Goal: Task Accomplishment & Management: Manage account settings

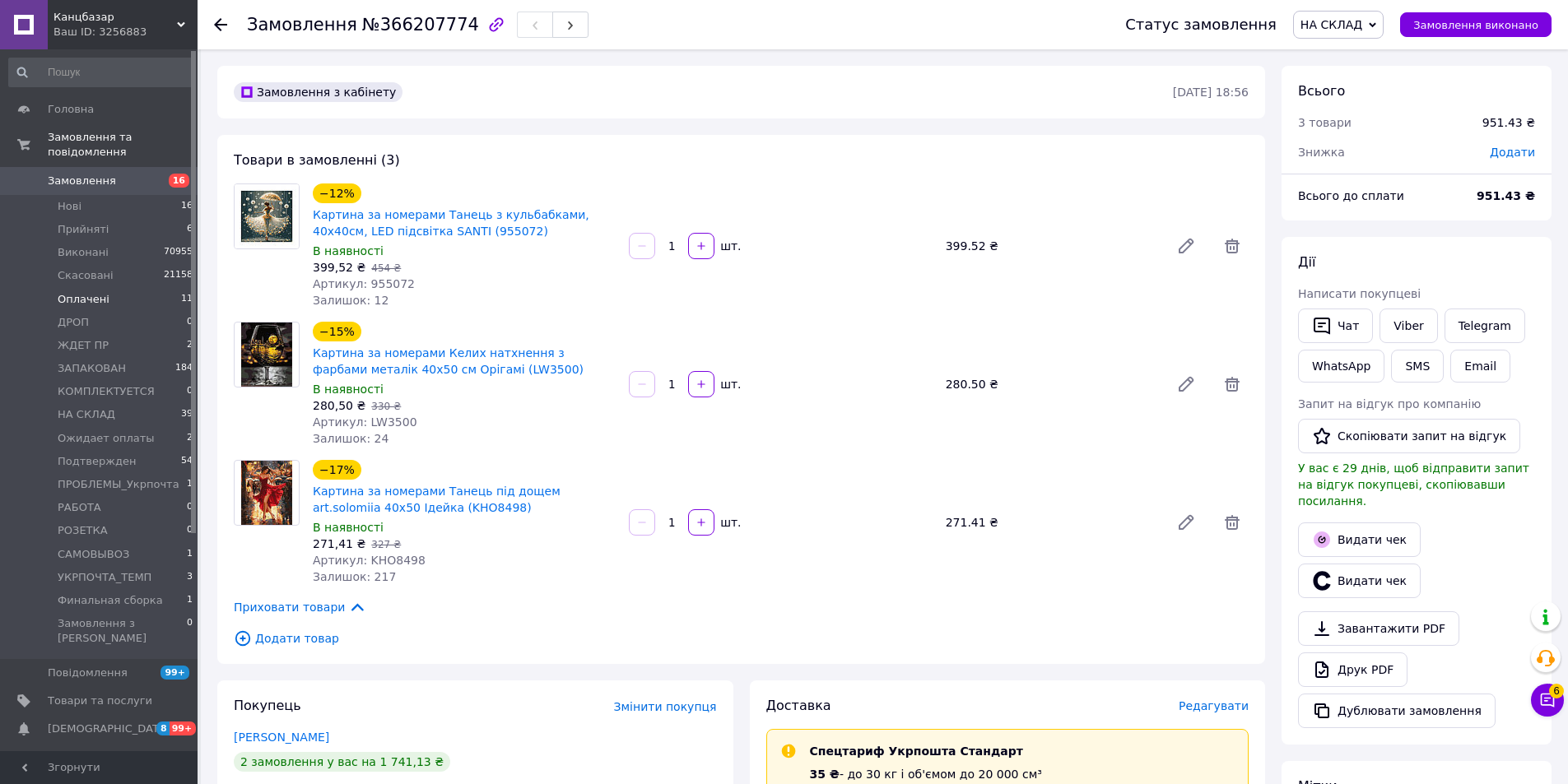
click at [155, 288] on li "Оплачені 11" at bounding box center [101, 300] width 203 height 23
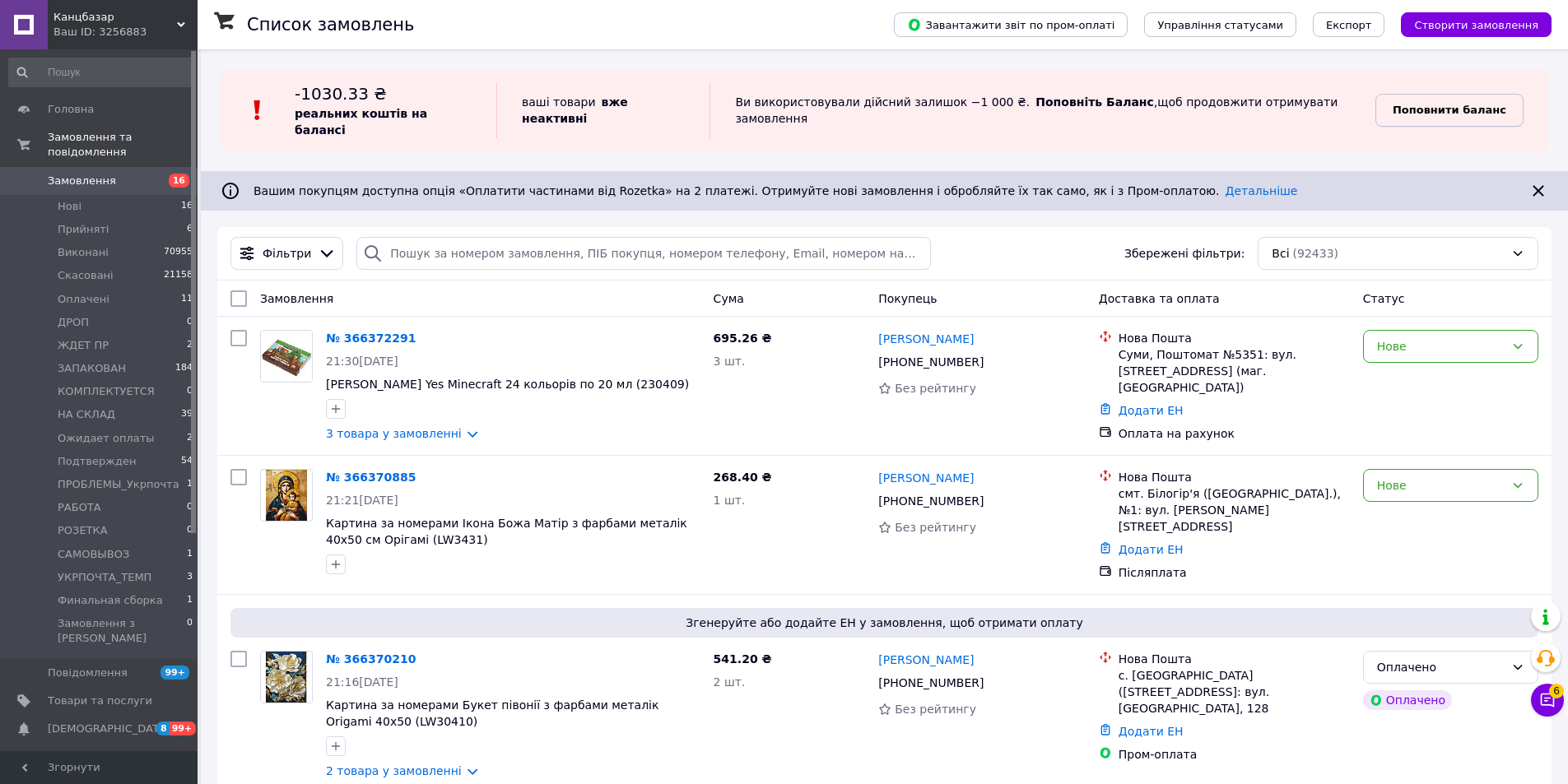
click at [1425, 103] on b "Поповнити баланс" at bounding box center [1450, 109] width 114 height 12
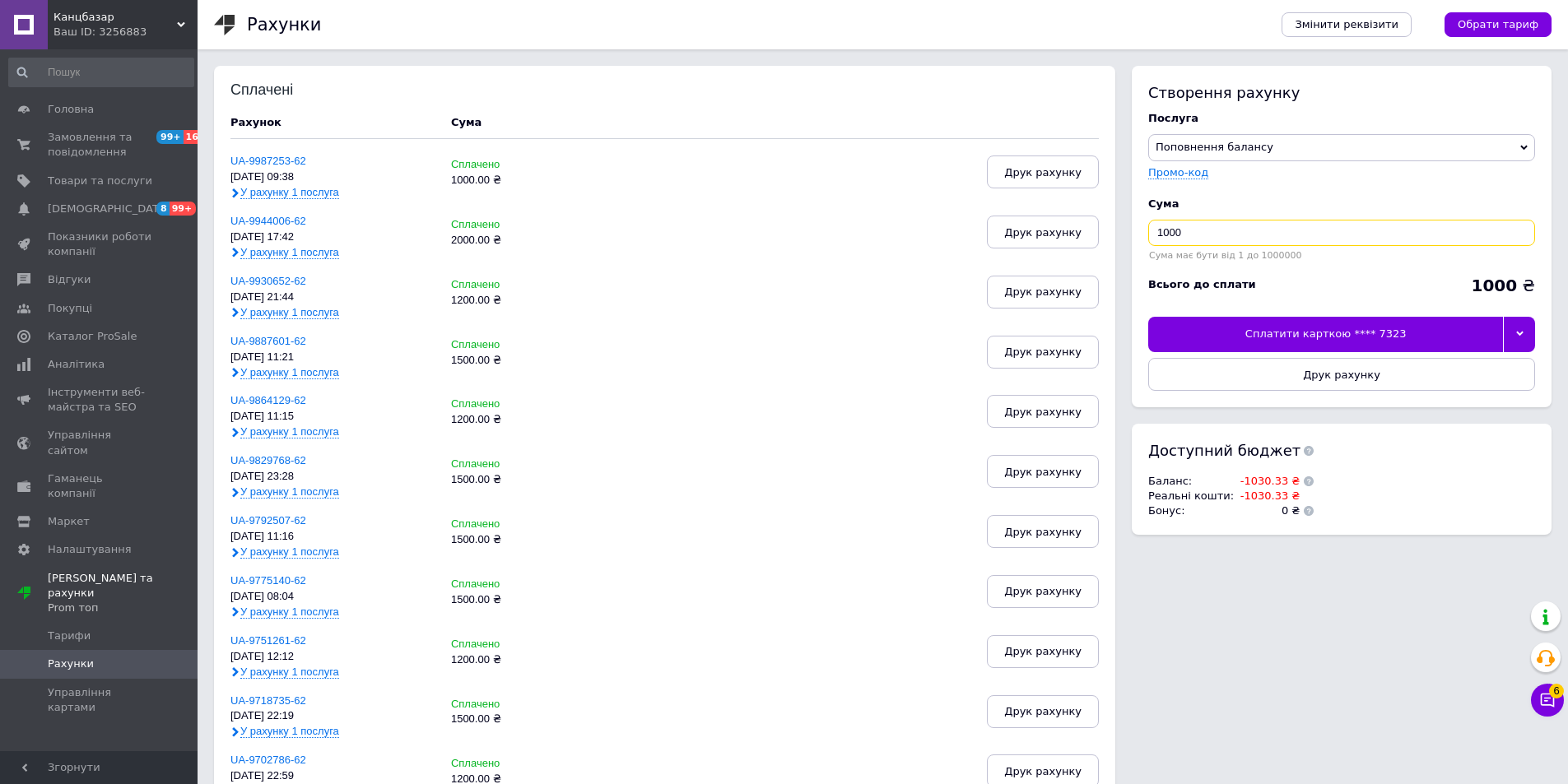
click at [1198, 227] on input "1000" at bounding box center [1342, 233] width 387 height 26
type input "1500"
click at [1521, 336] on icon at bounding box center [1520, 333] width 8 height 8
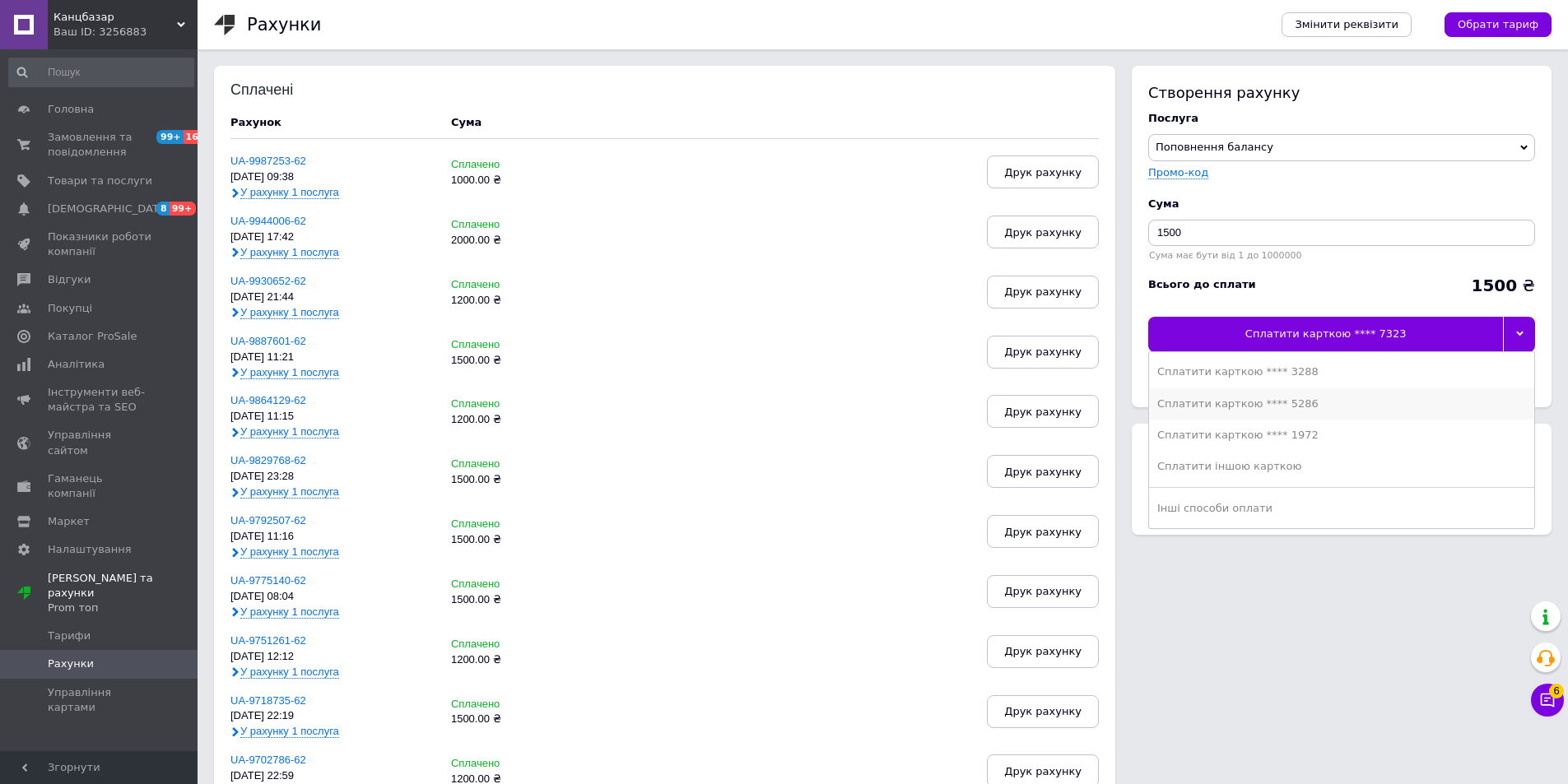
click at [1286, 406] on div "Сплатити карткою **** 5286" at bounding box center [1342, 404] width 369 height 15
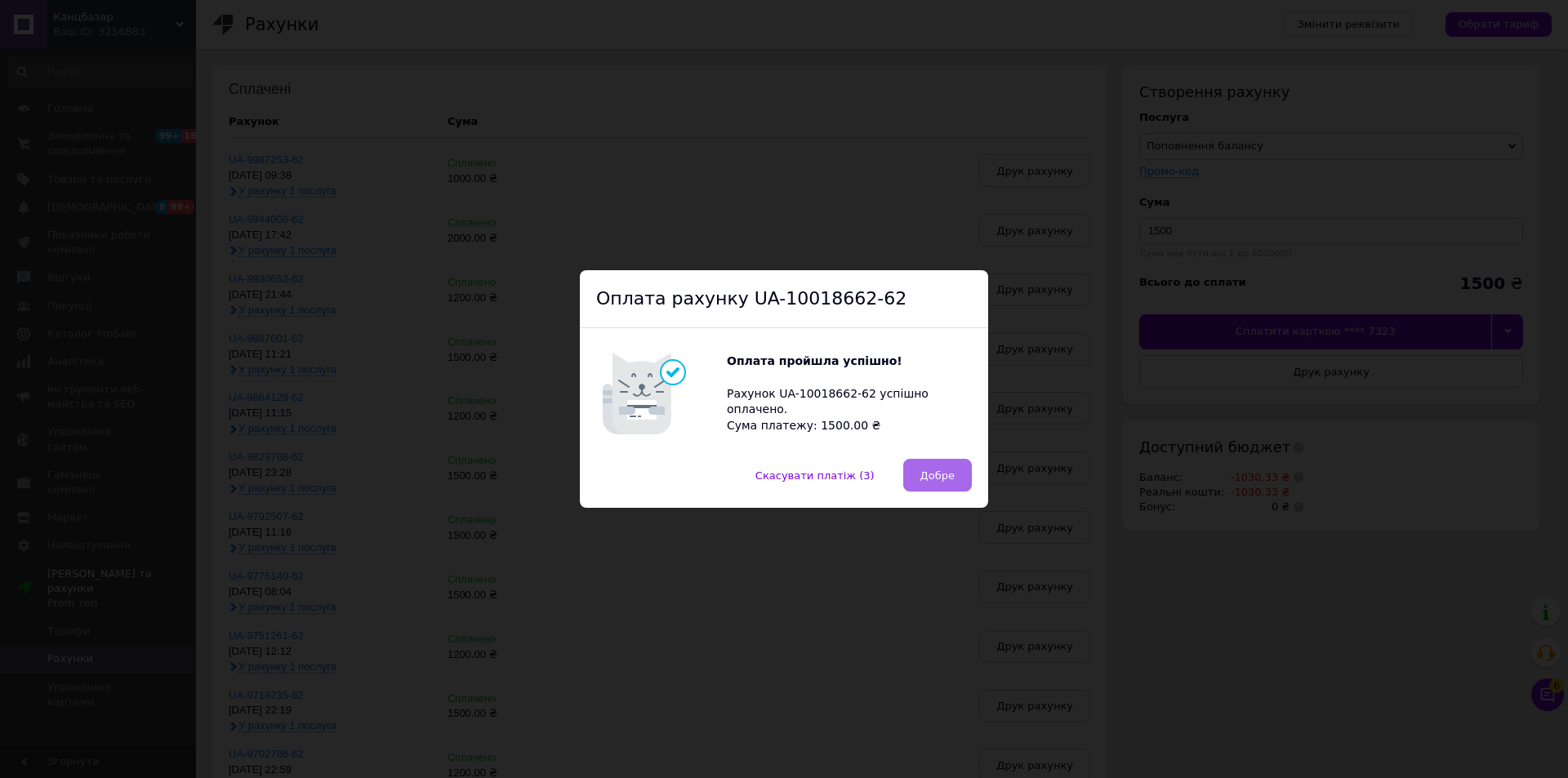
click at [918, 480] on button "Добре" at bounding box center [937, 474] width 69 height 33
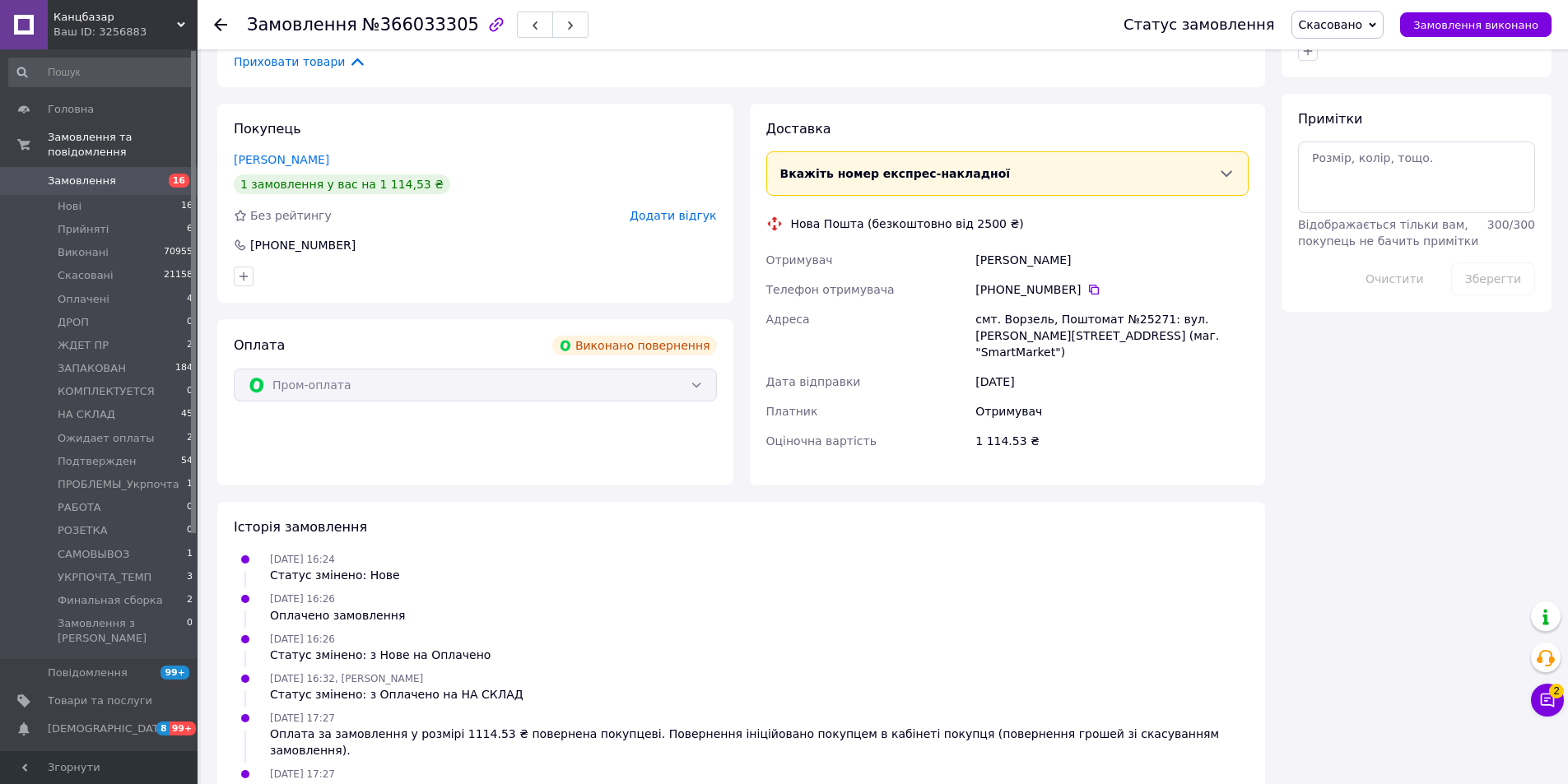
scroll to position [859, 0]
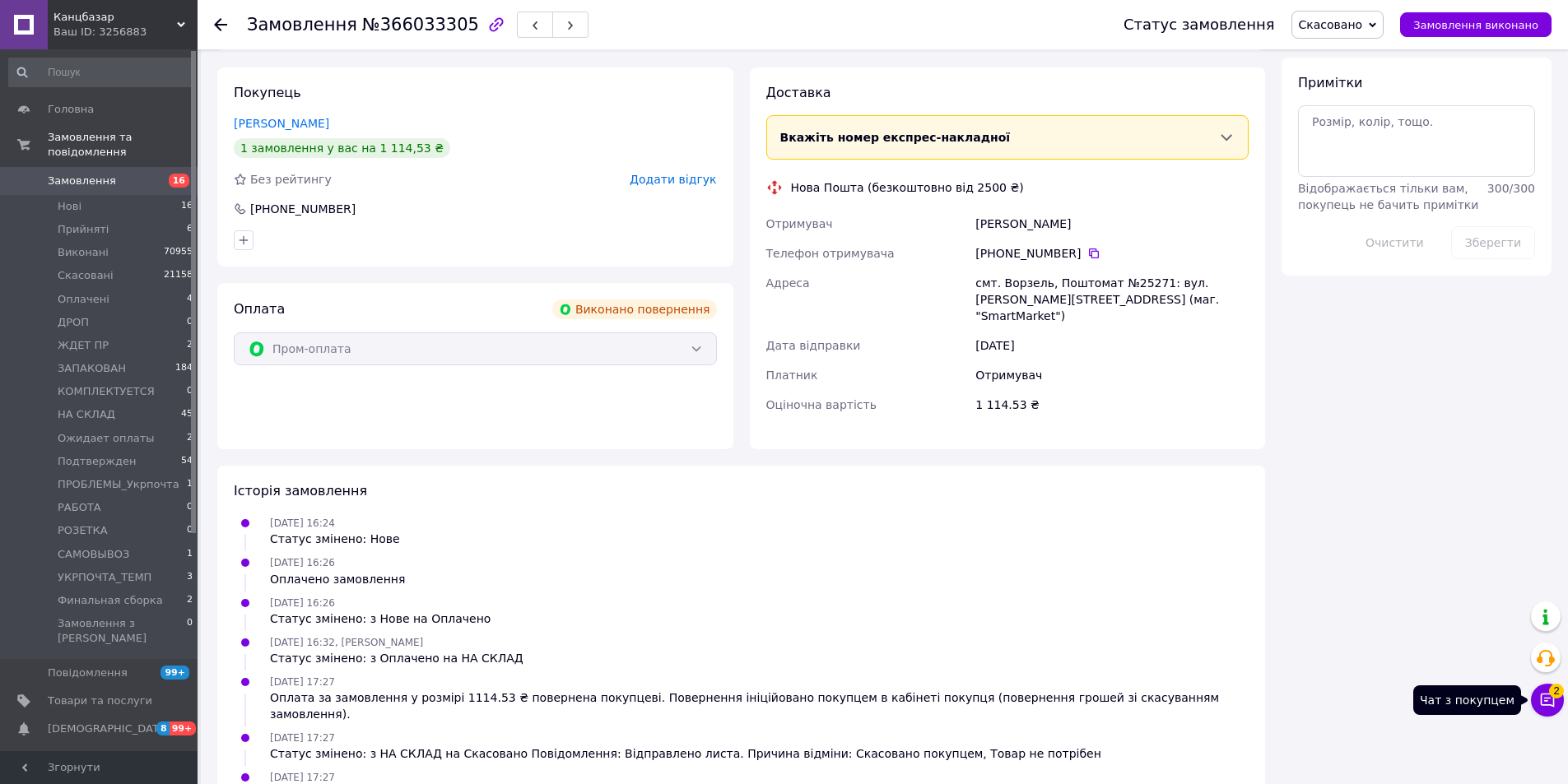
click at [1542, 701] on icon at bounding box center [1547, 700] width 14 height 14
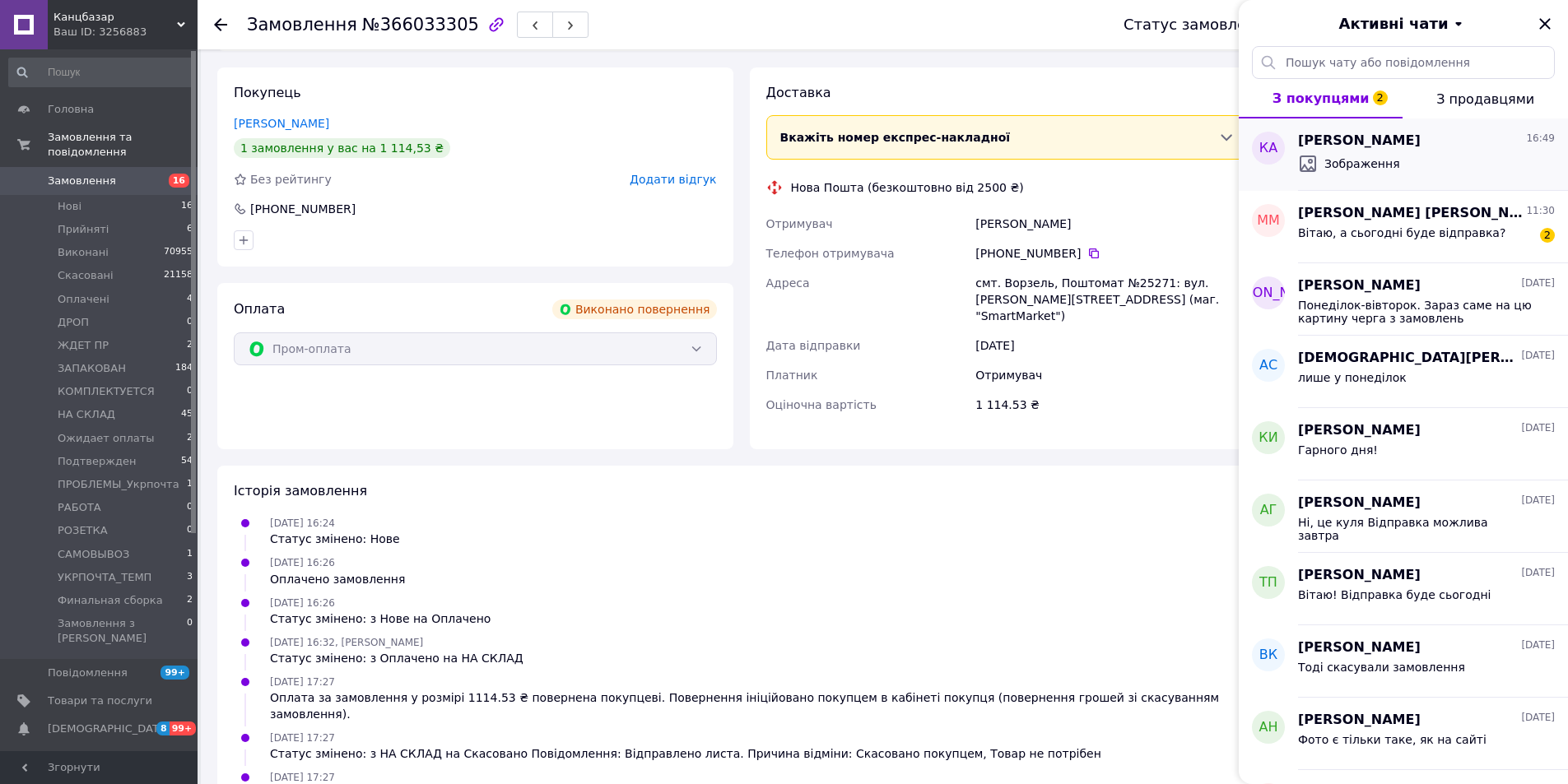
click at [1360, 158] on span "Зображення" at bounding box center [1362, 164] width 76 height 17
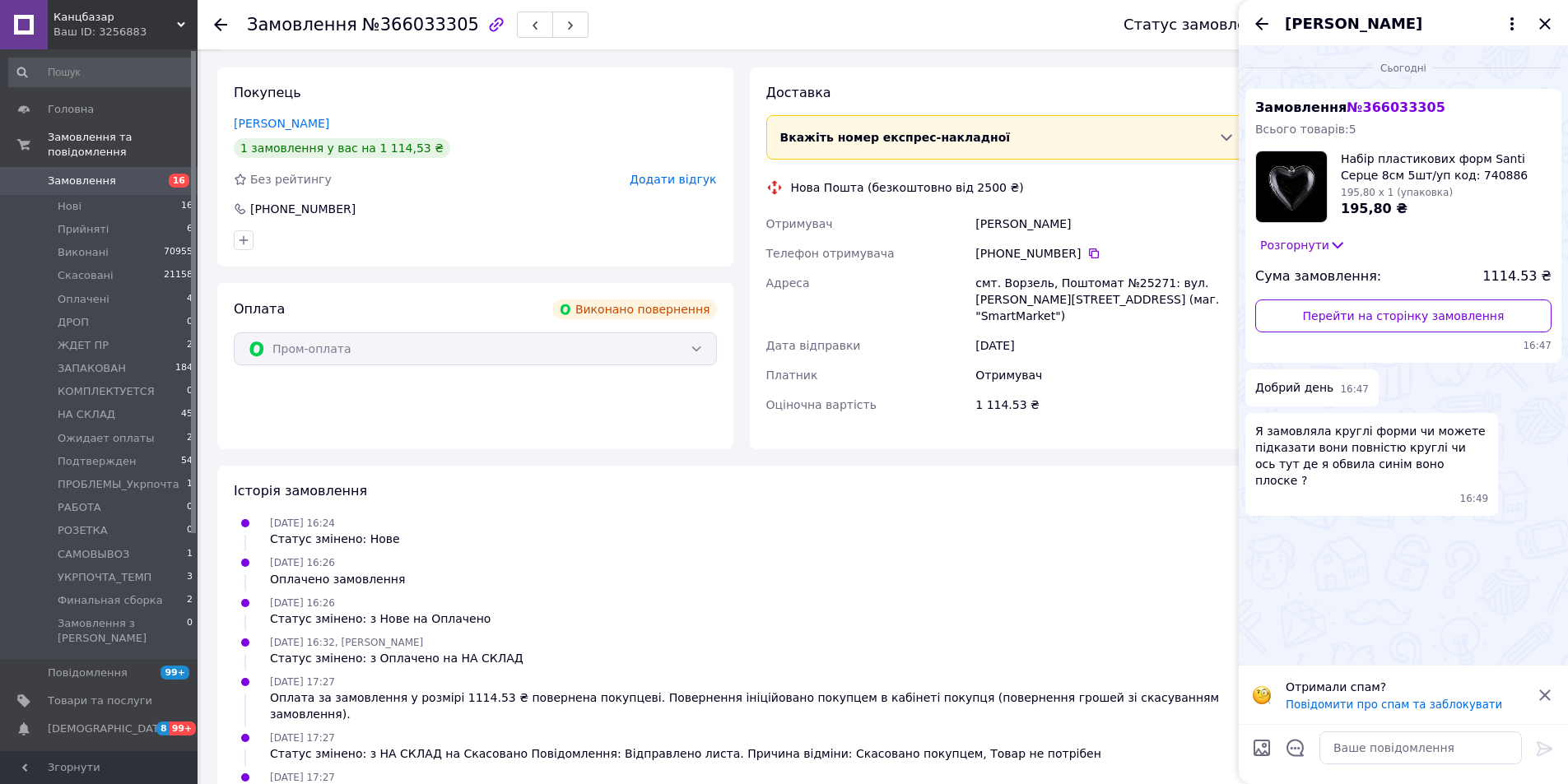
scroll to position [96, 0]
click at [1355, 752] on textarea at bounding box center [1421, 747] width 203 height 33
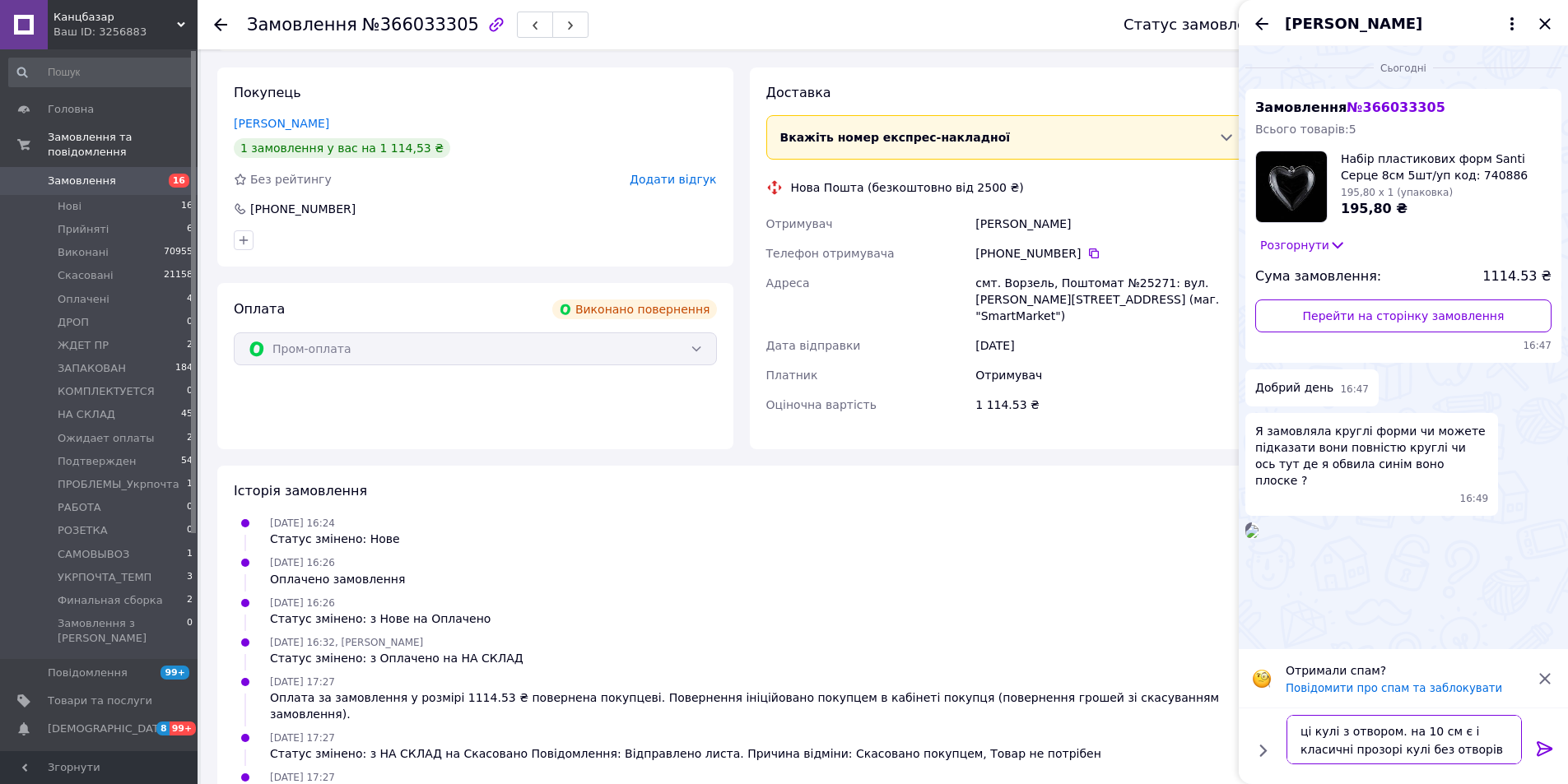
type textarea "ці кулі з отвором. на 10 см є і класичні прозорі кулі без отворів"
click at [1538, 746] on icon at bounding box center [1545, 748] width 20 height 20
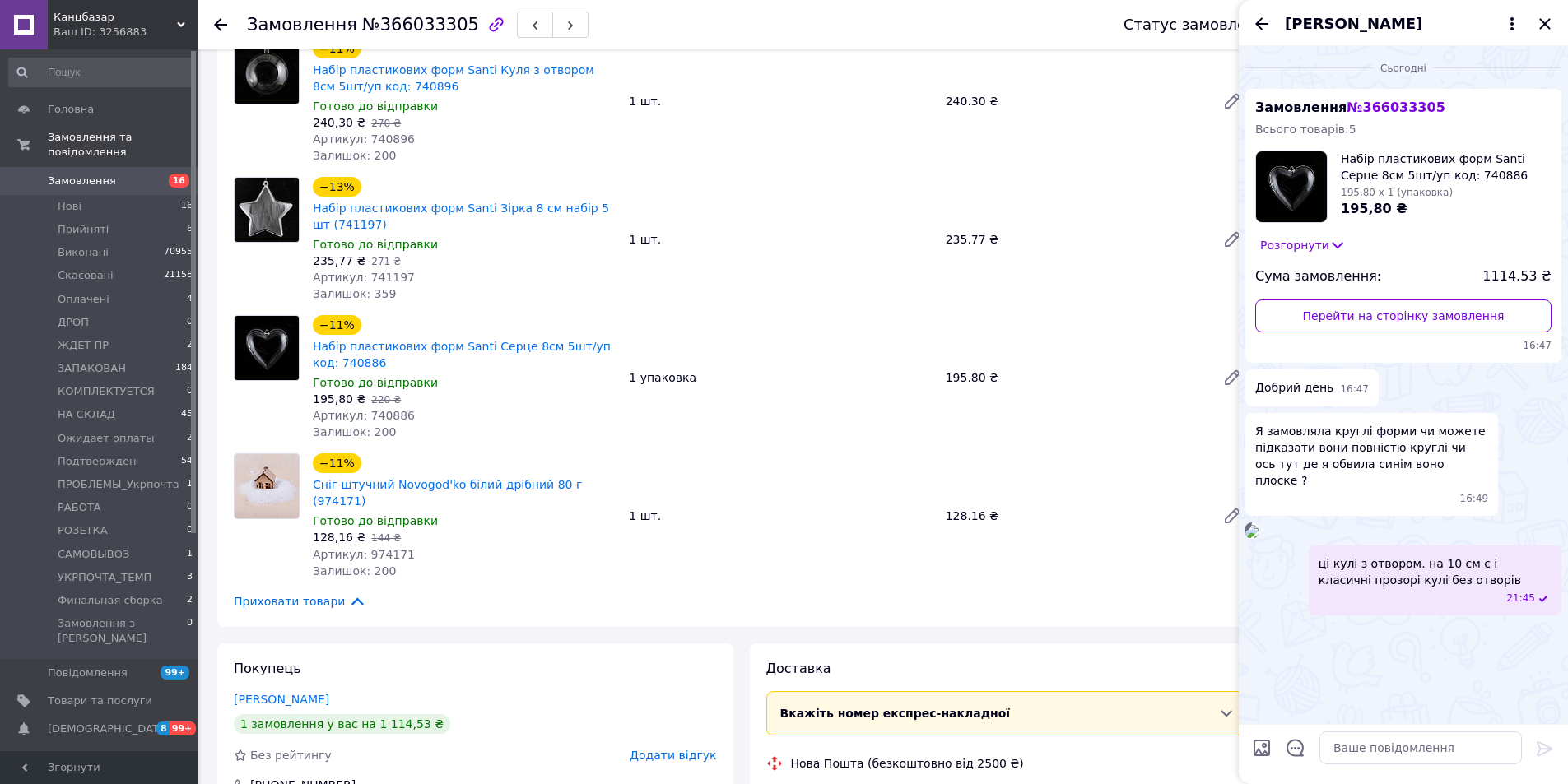
scroll to position [0, 0]
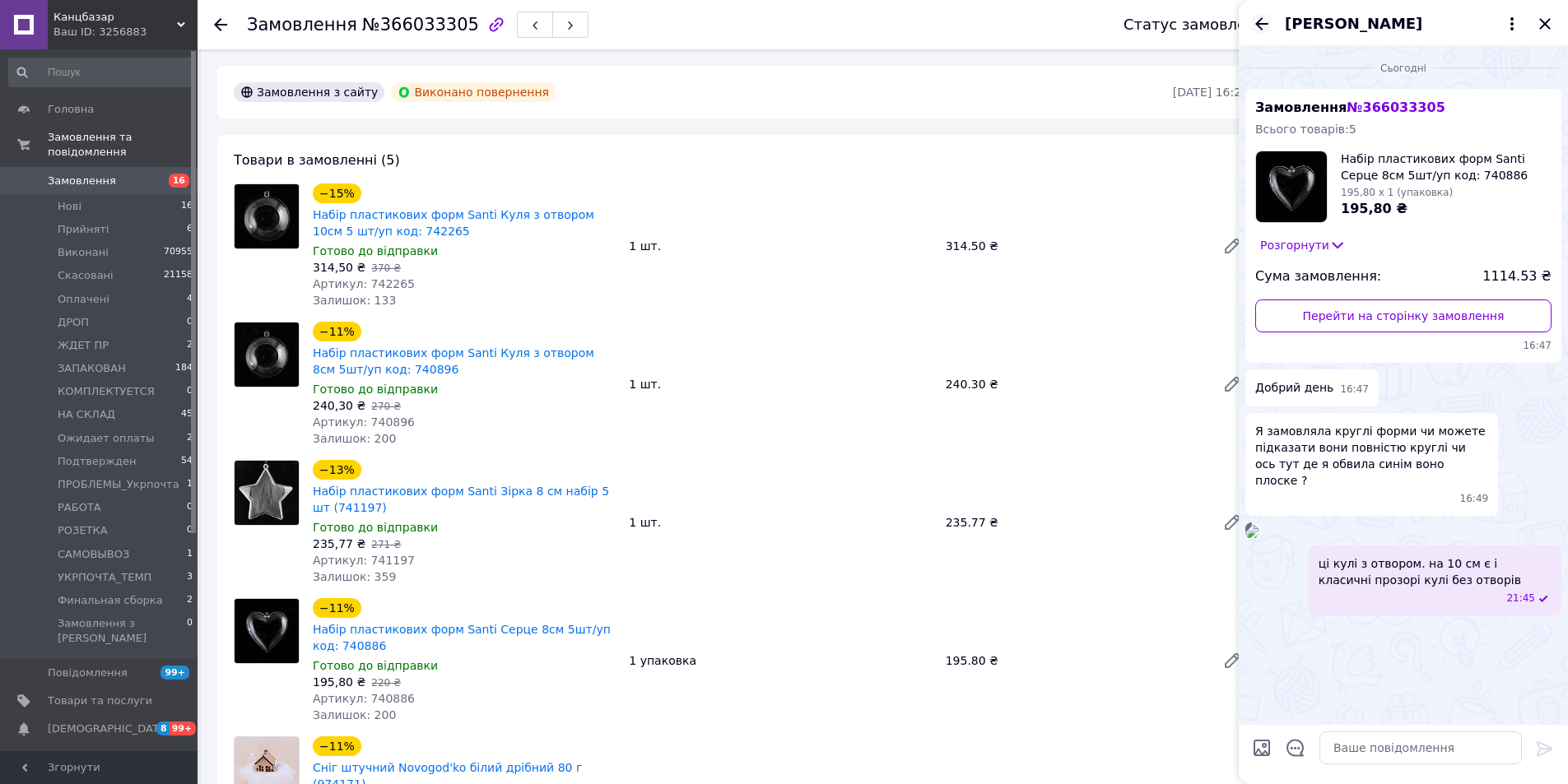
click at [1257, 22] on icon "Назад" at bounding box center [1262, 23] width 20 height 20
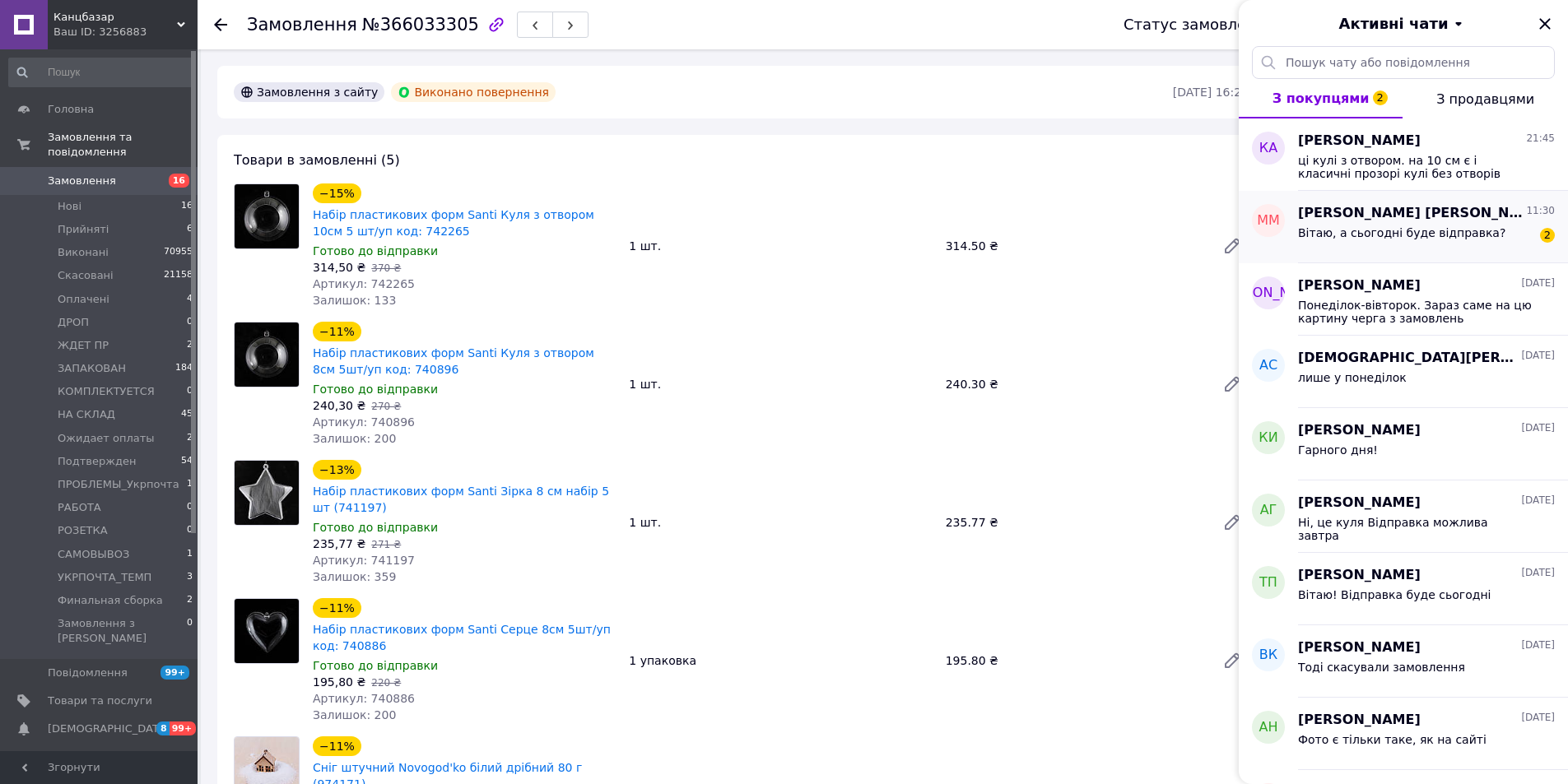
click at [1385, 240] on div "Вітаю, а сьогодні буде відправка?" at bounding box center [1402, 238] width 208 height 23
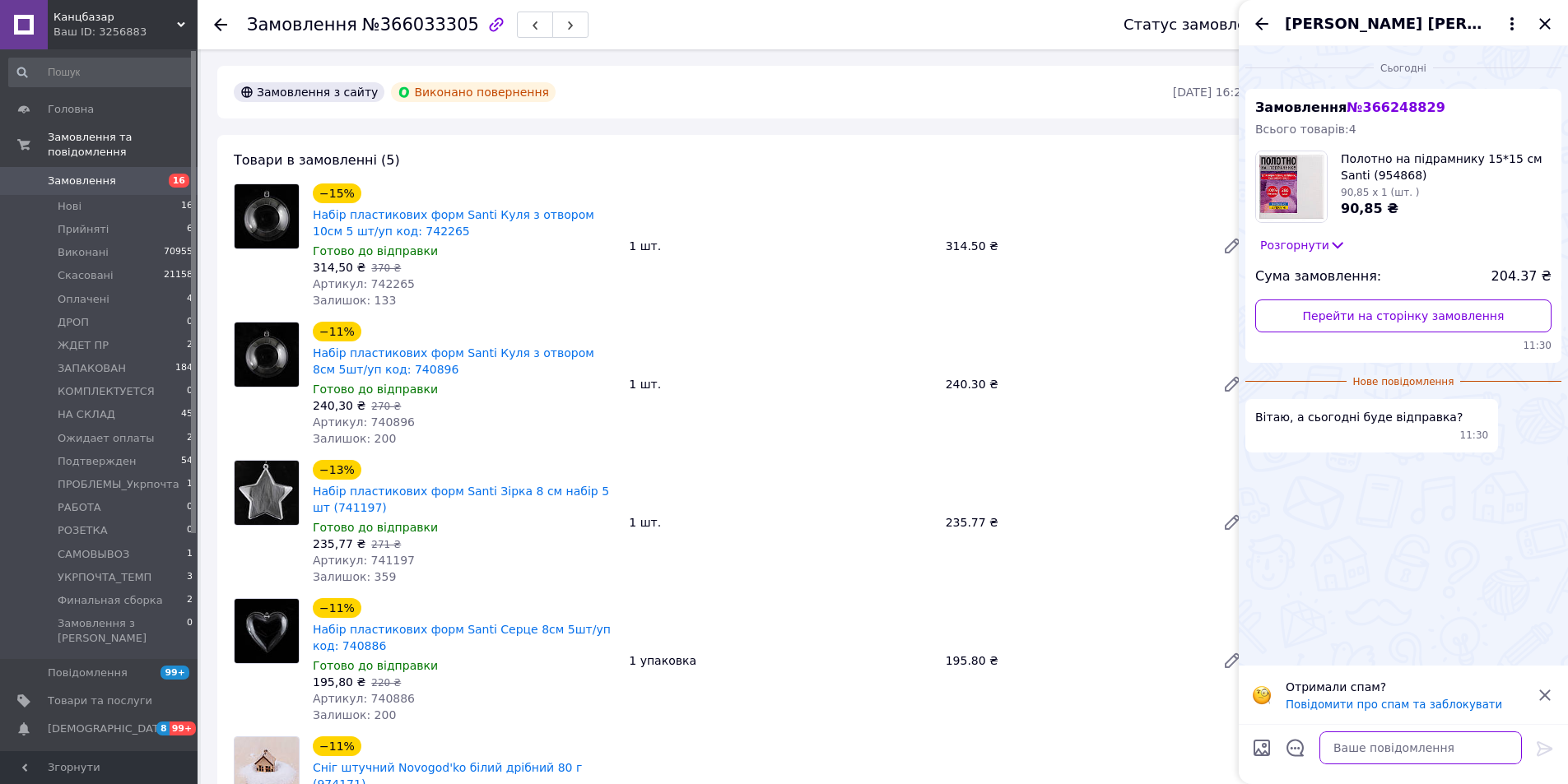
click at [1371, 746] on textarea at bounding box center [1421, 747] width 203 height 33
type textarea "ні, тільки завтра"
click at [1544, 746] on icon at bounding box center [1545, 748] width 20 height 20
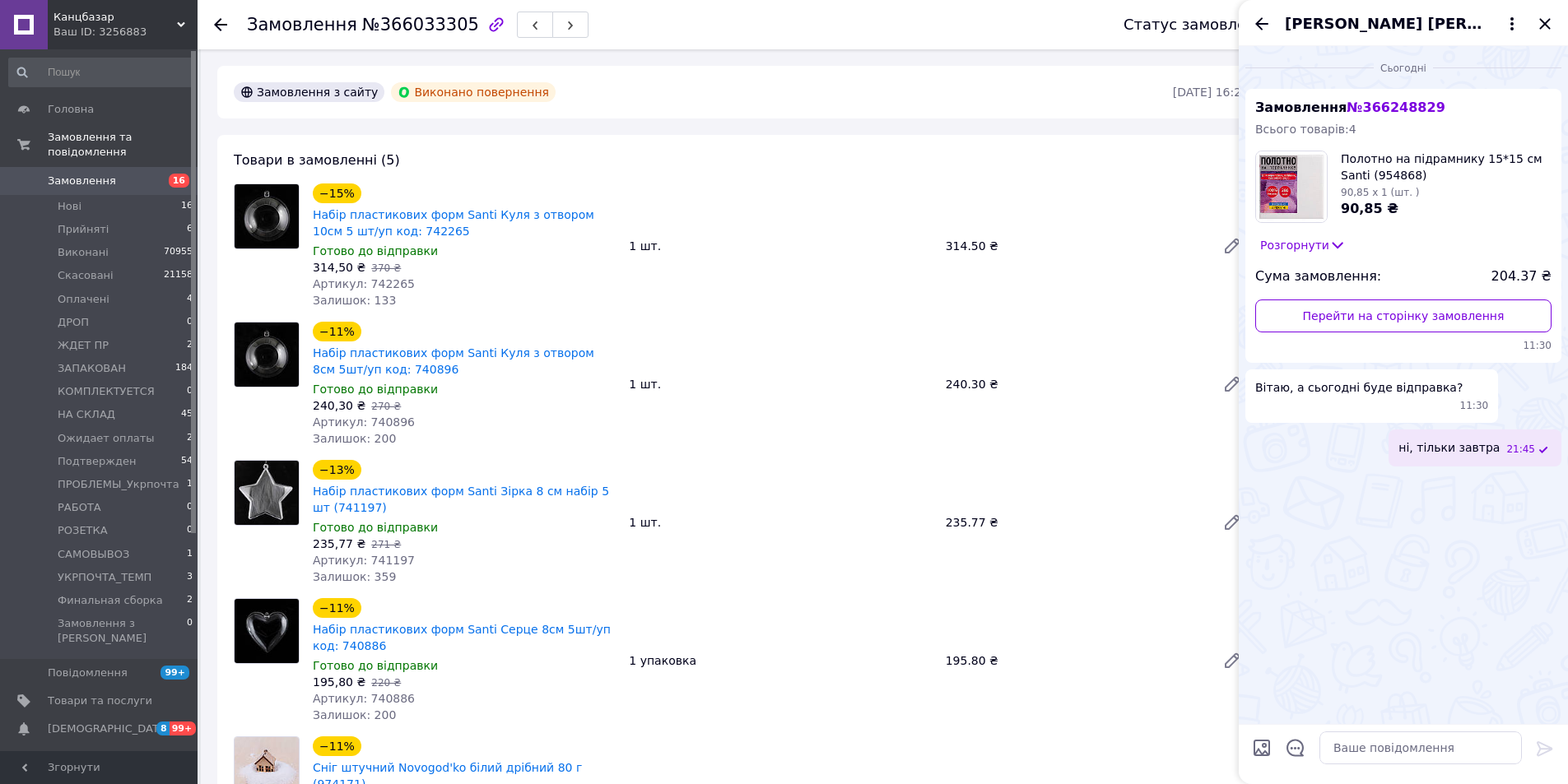
click at [222, 27] on icon at bounding box center [221, 24] width 13 height 13
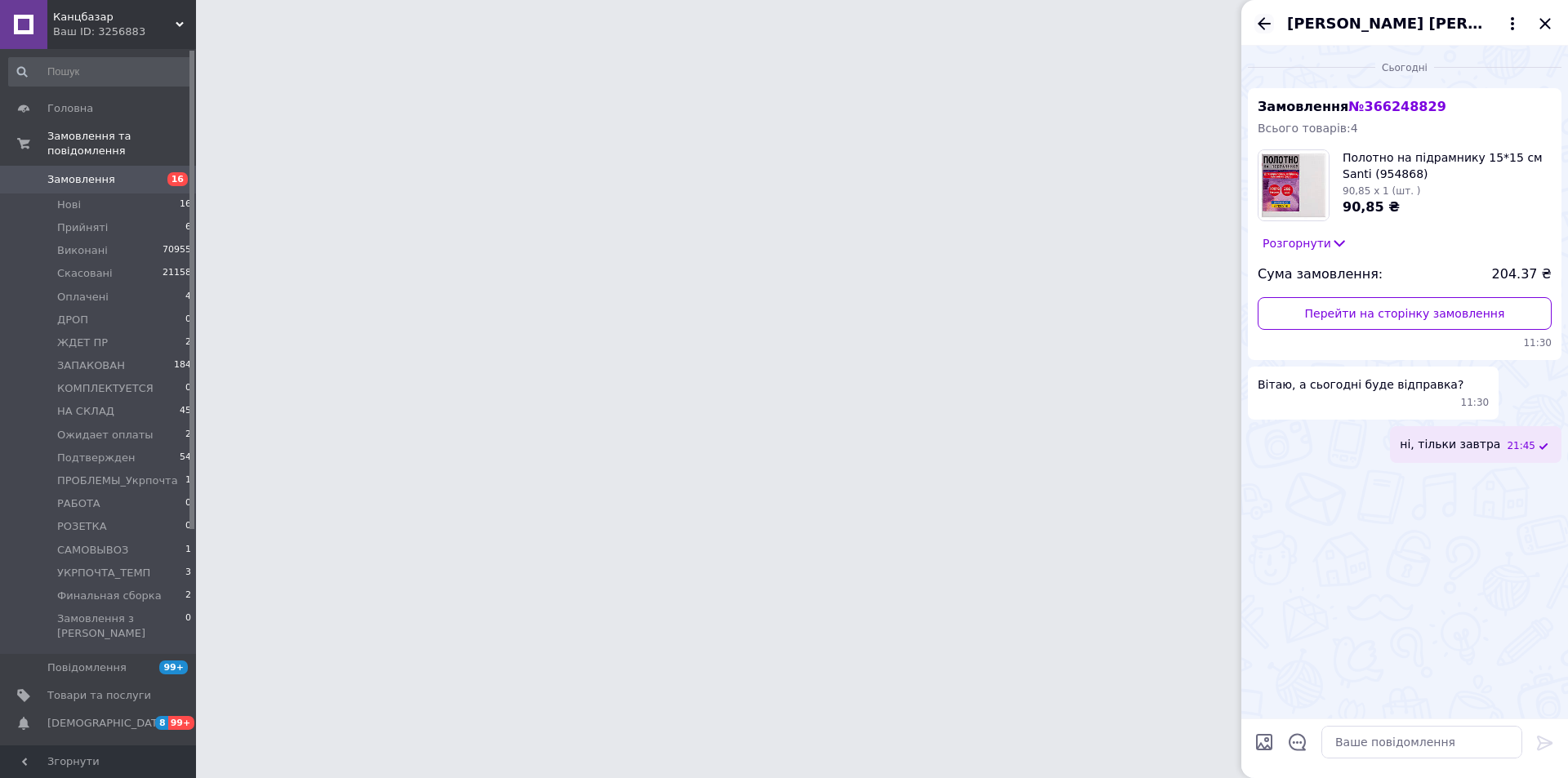
click at [1271, 21] on icon "Назад" at bounding box center [1263, 23] width 20 height 20
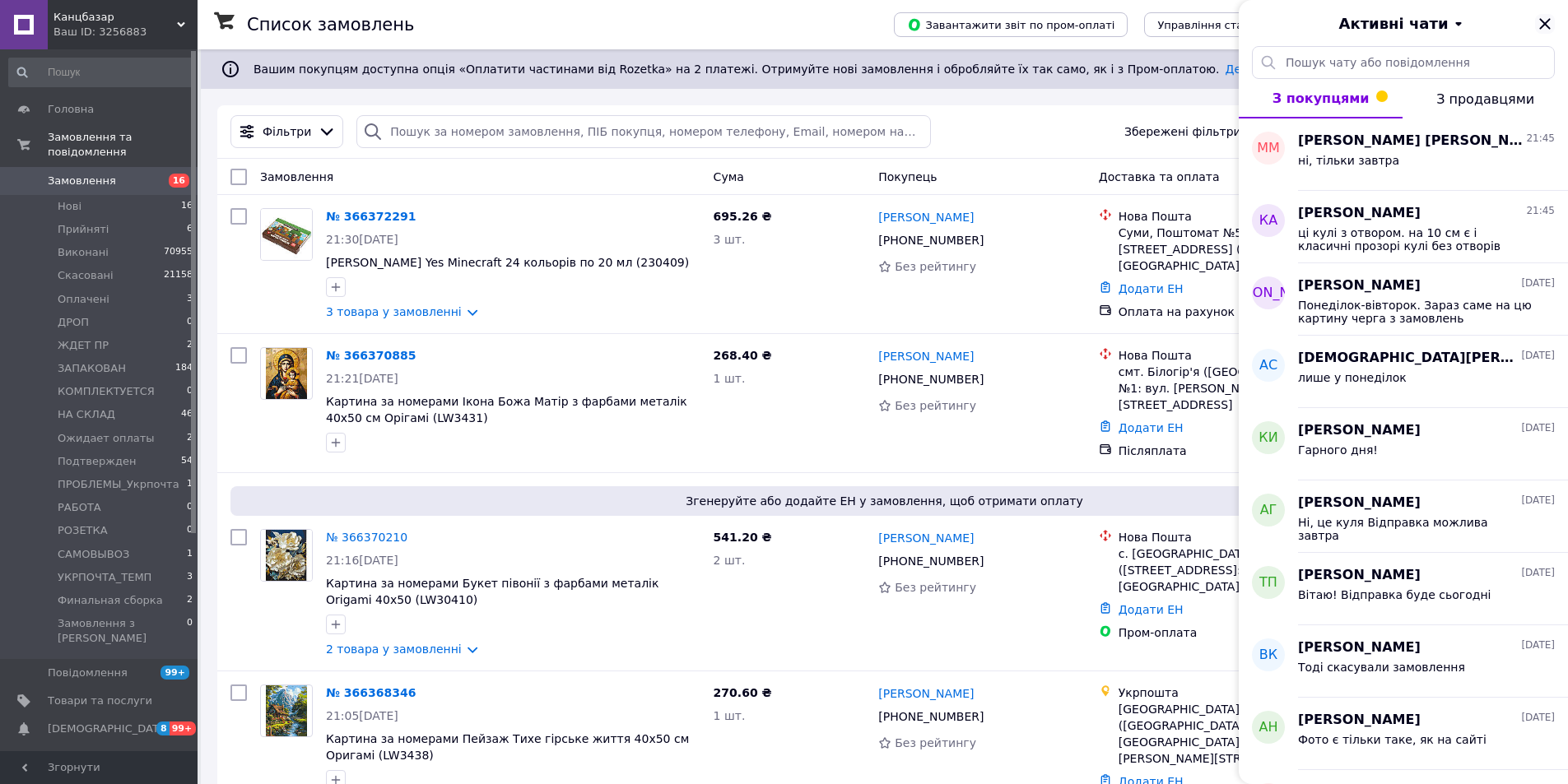
click at [1546, 25] on icon "Закрити" at bounding box center [1545, 23] width 10 height 10
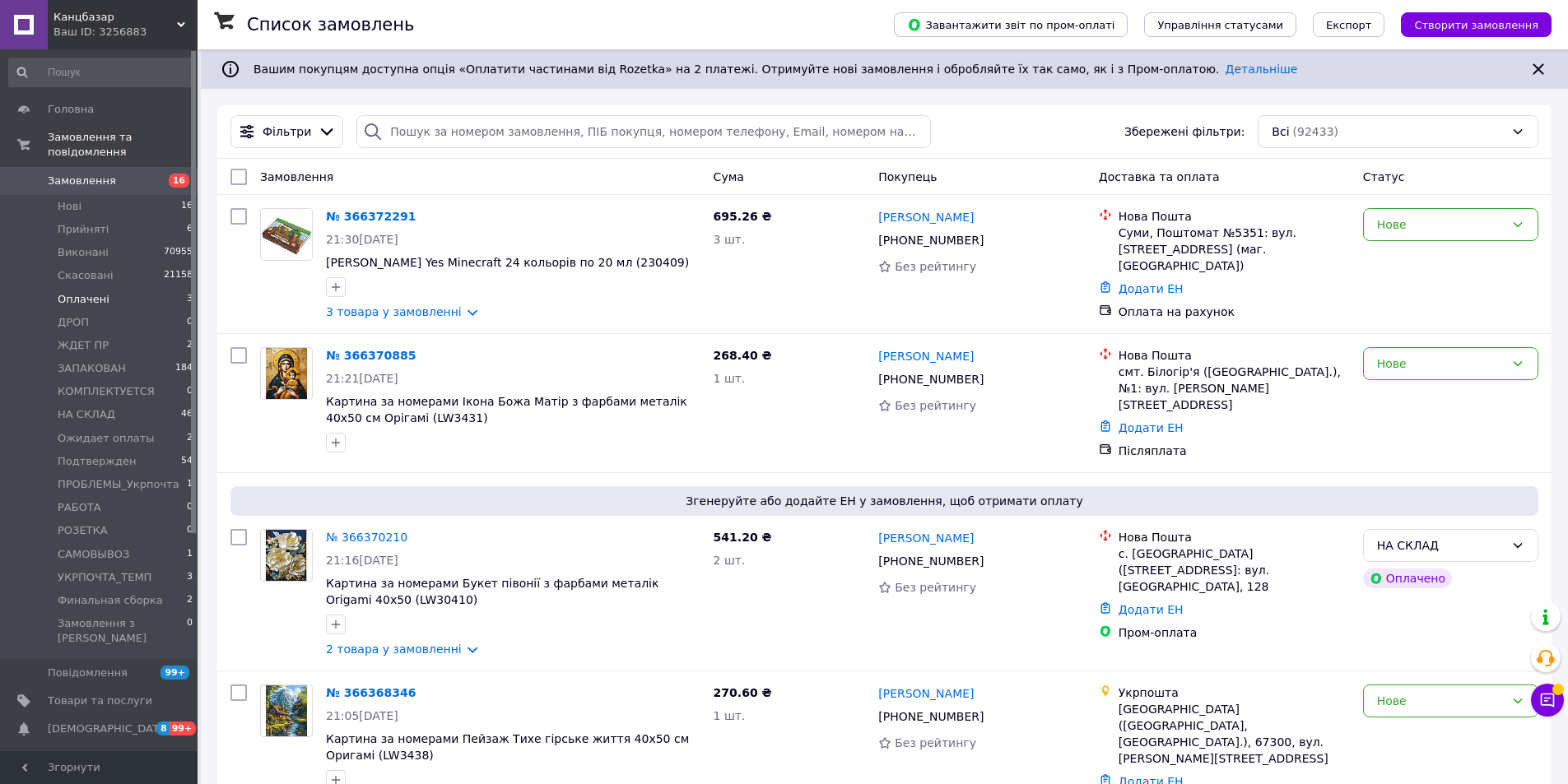
click at [83, 292] on span "Оплачені" at bounding box center [83, 300] width 52 height 15
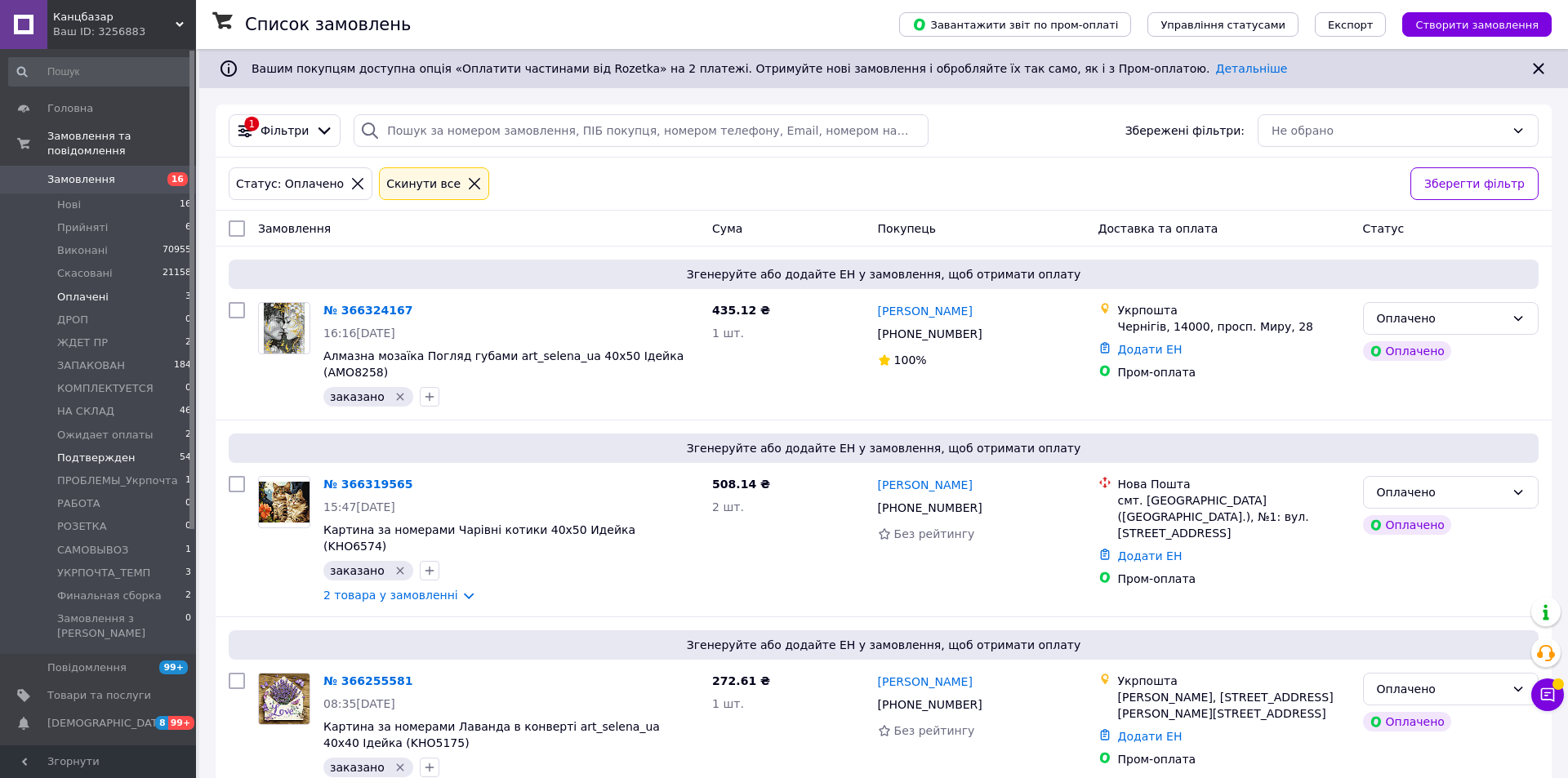
click at [122, 451] on span "Подтвержден" at bounding box center [95, 458] width 77 height 15
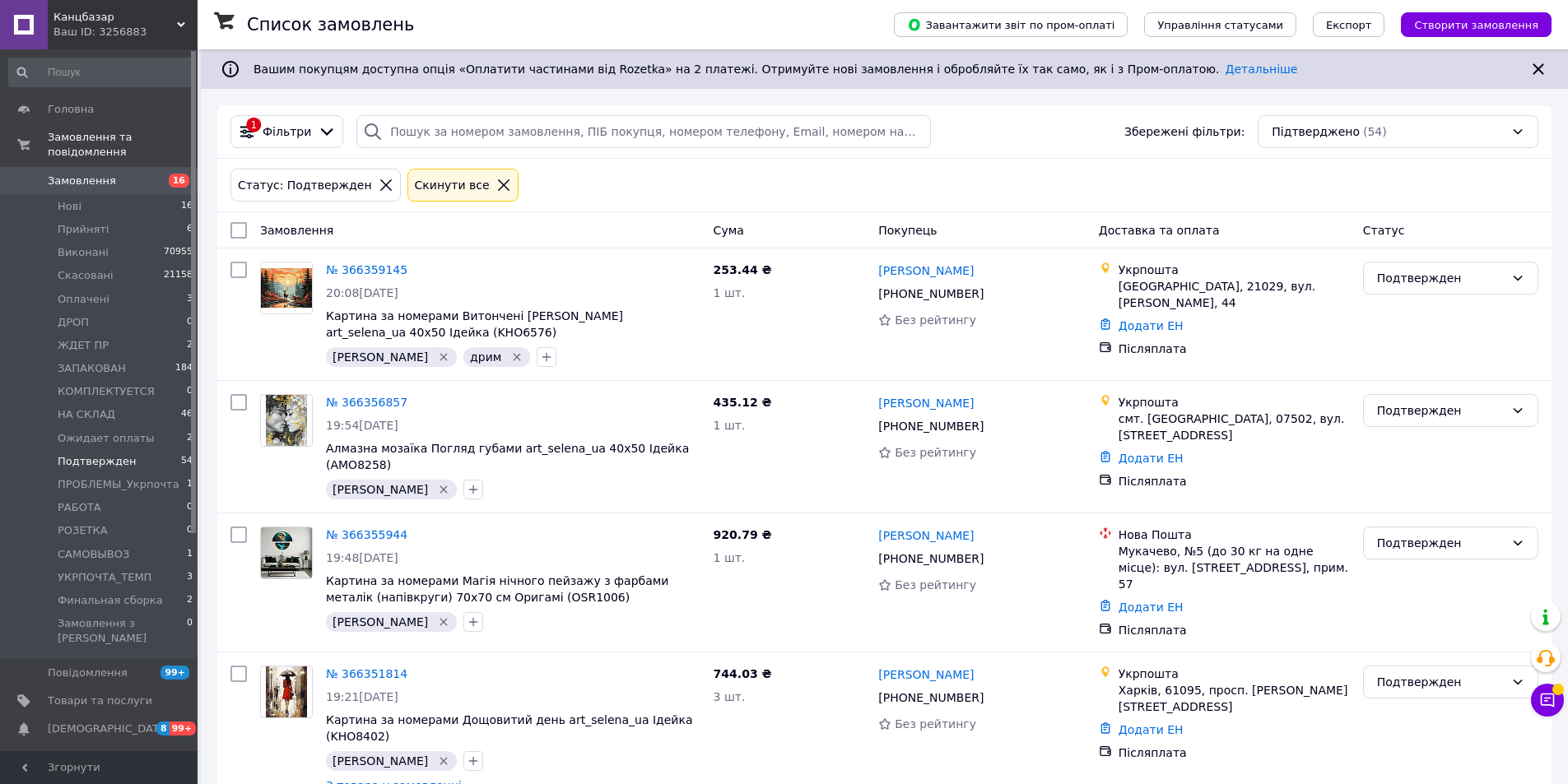
click at [248, 228] on div at bounding box center [239, 231] width 30 height 30
click at [240, 232] on input "checkbox" at bounding box center [239, 231] width 17 height 17
checkbox input "true"
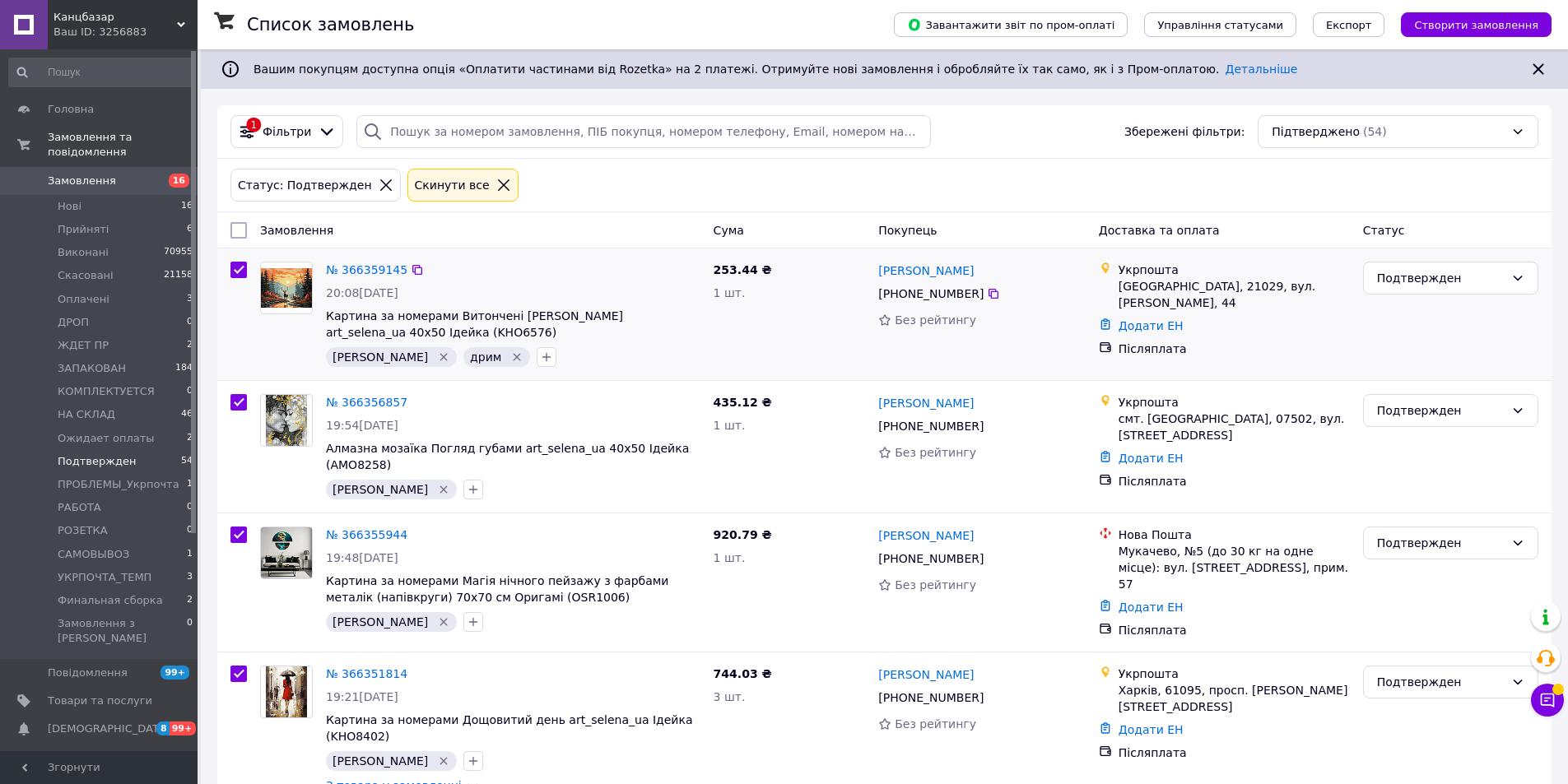
checkbox input "true"
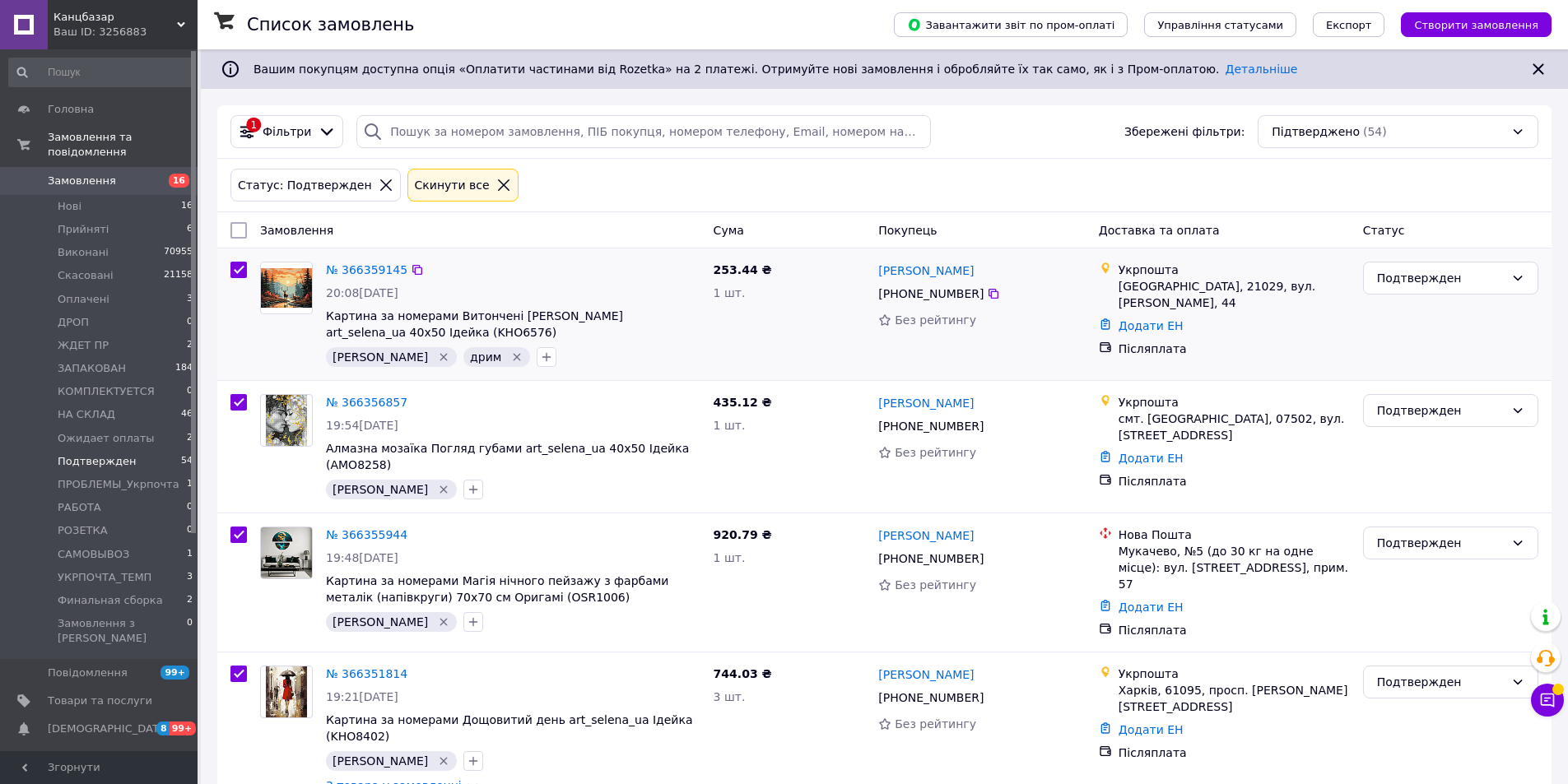
checkbox input "true"
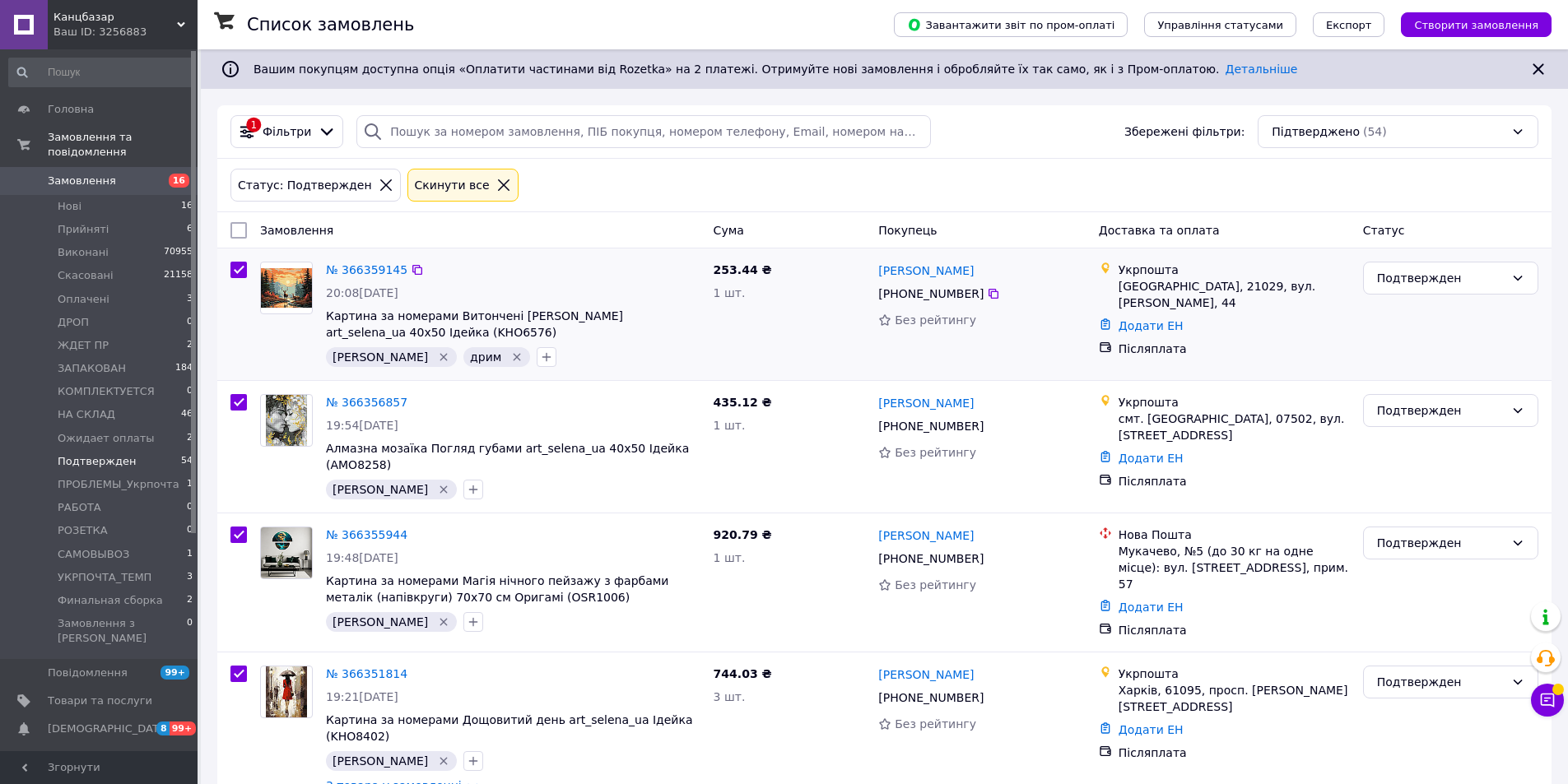
checkbox input "true"
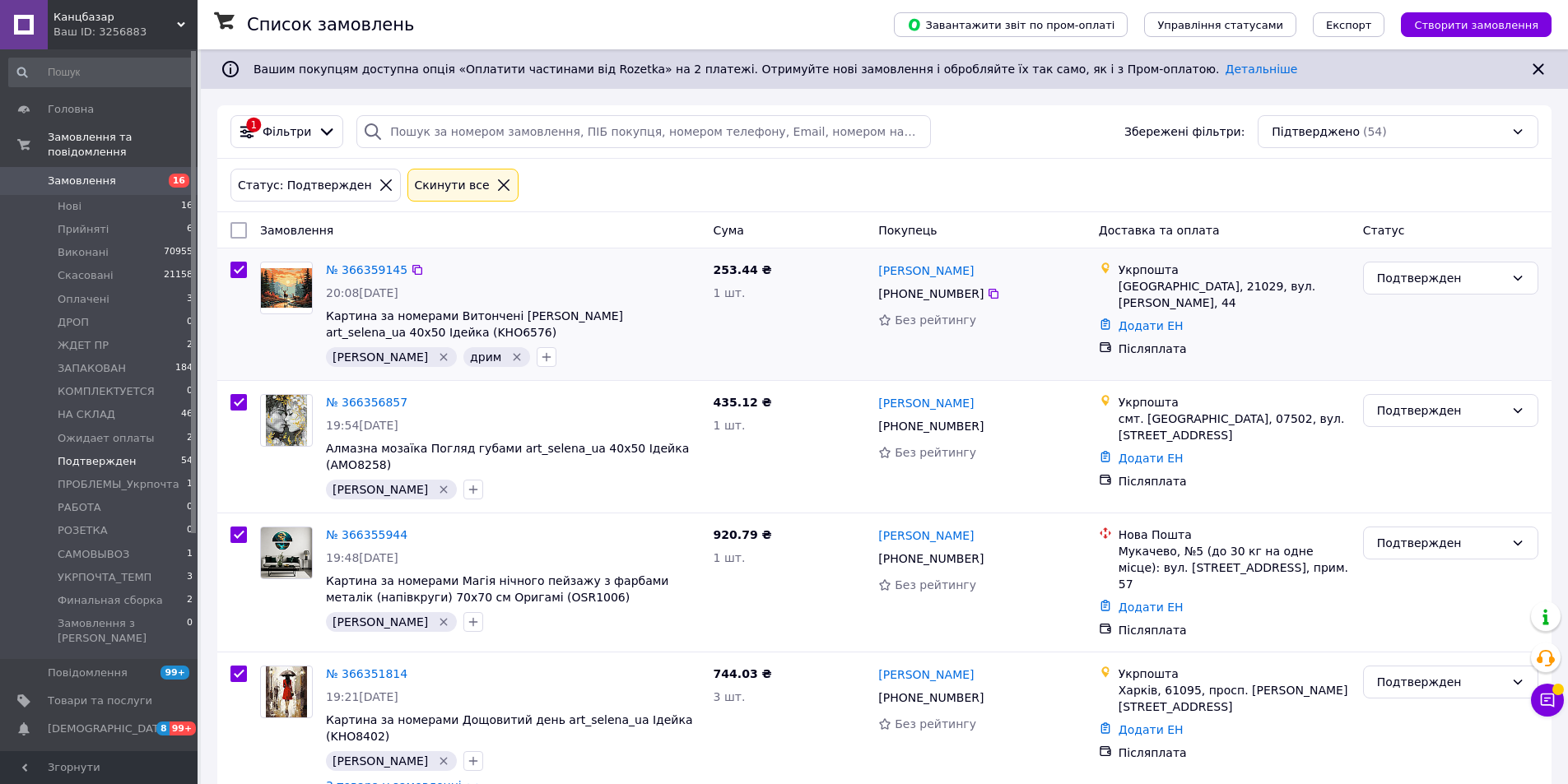
checkbox input "true"
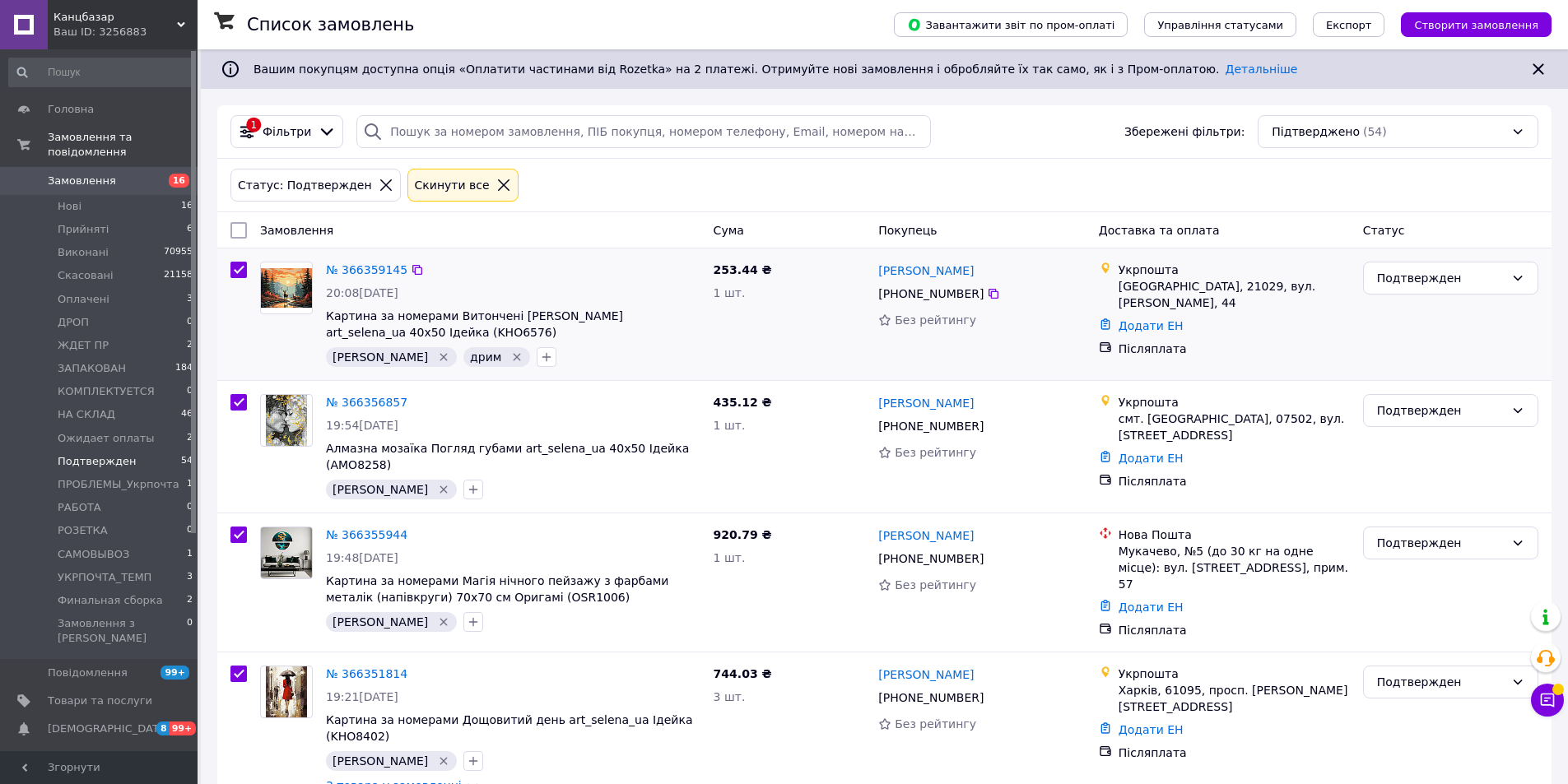
checkbox input "true"
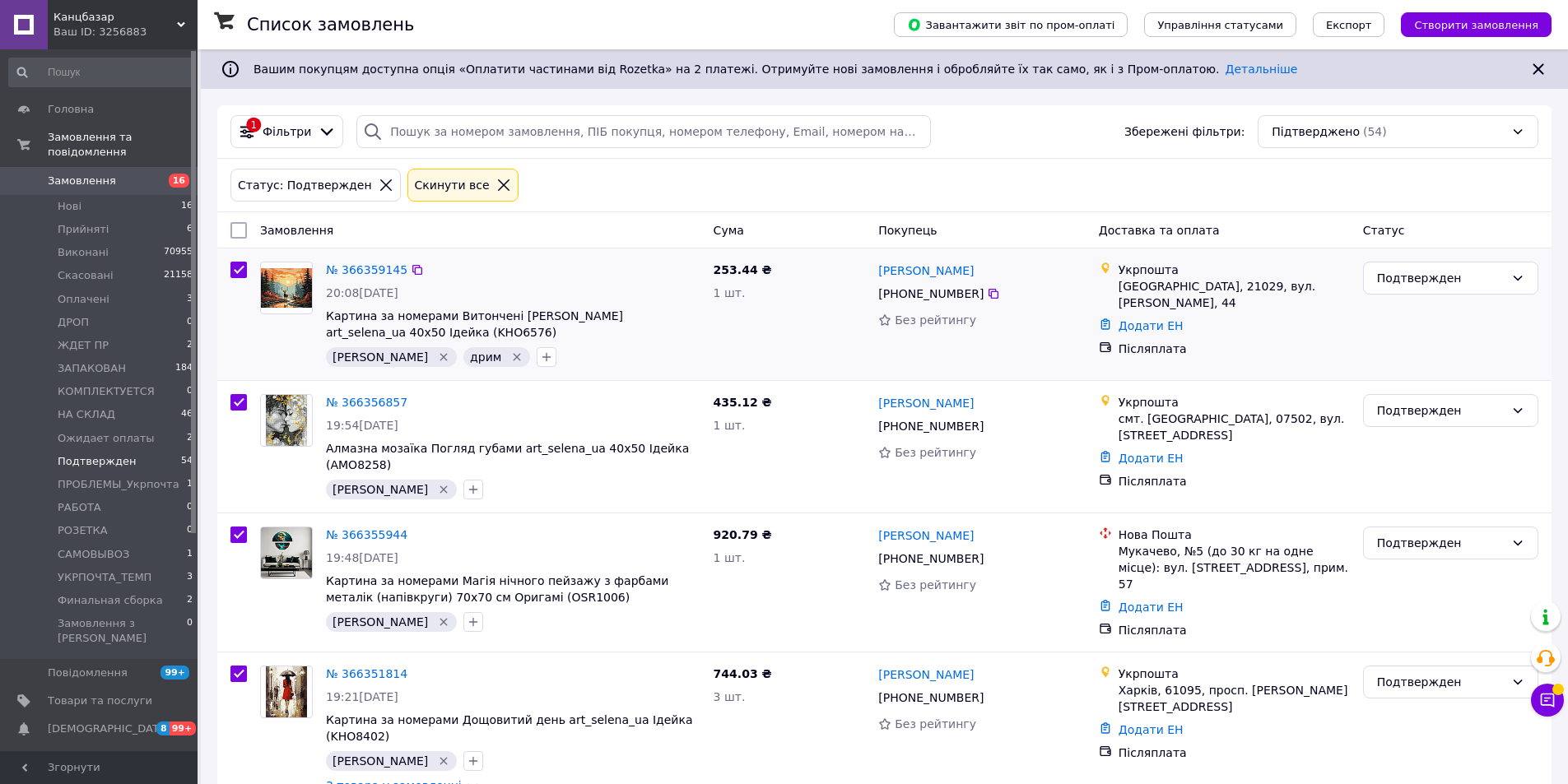
checkbox input "true"
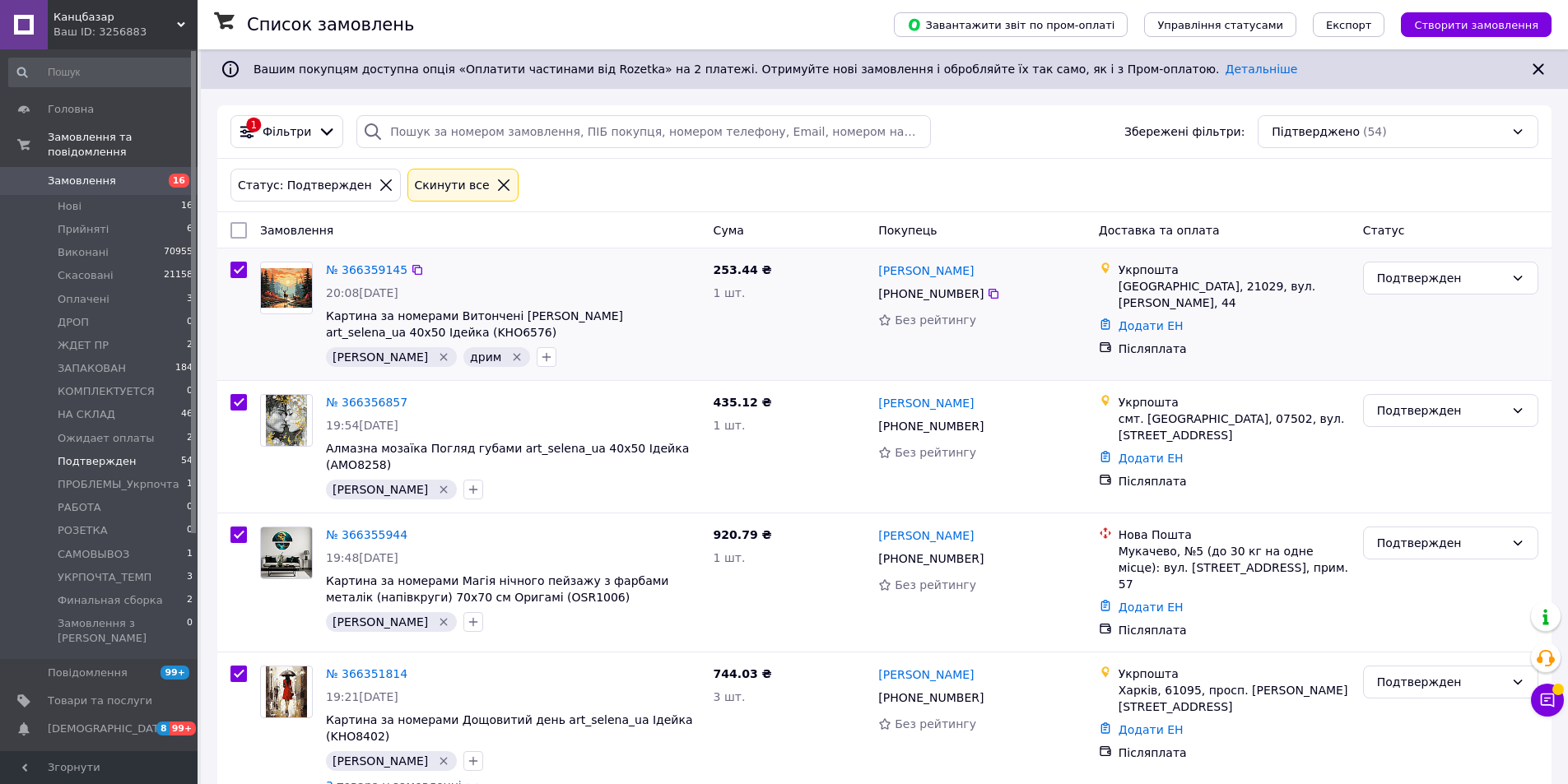
checkbox input "true"
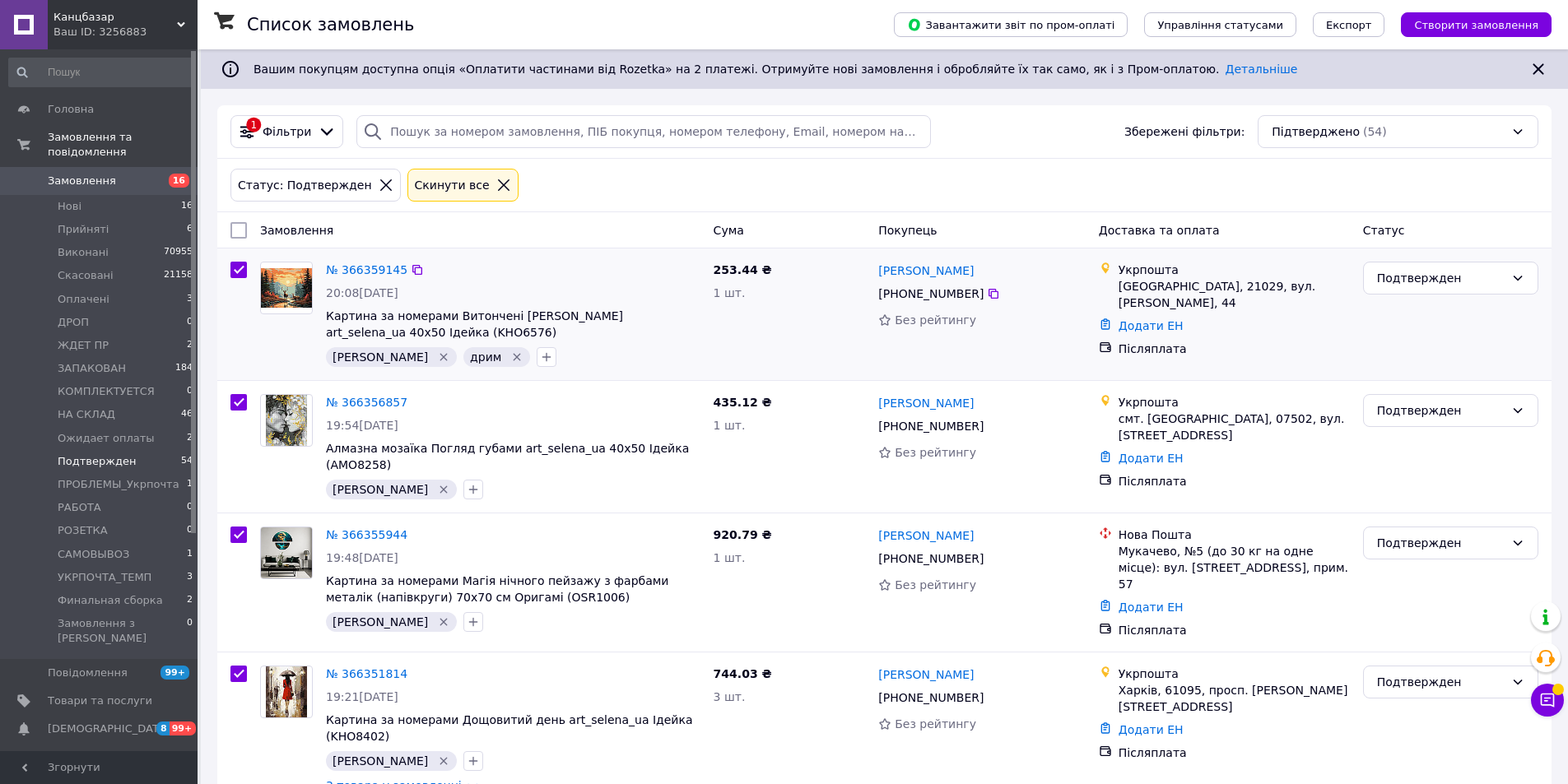
checkbox input "true"
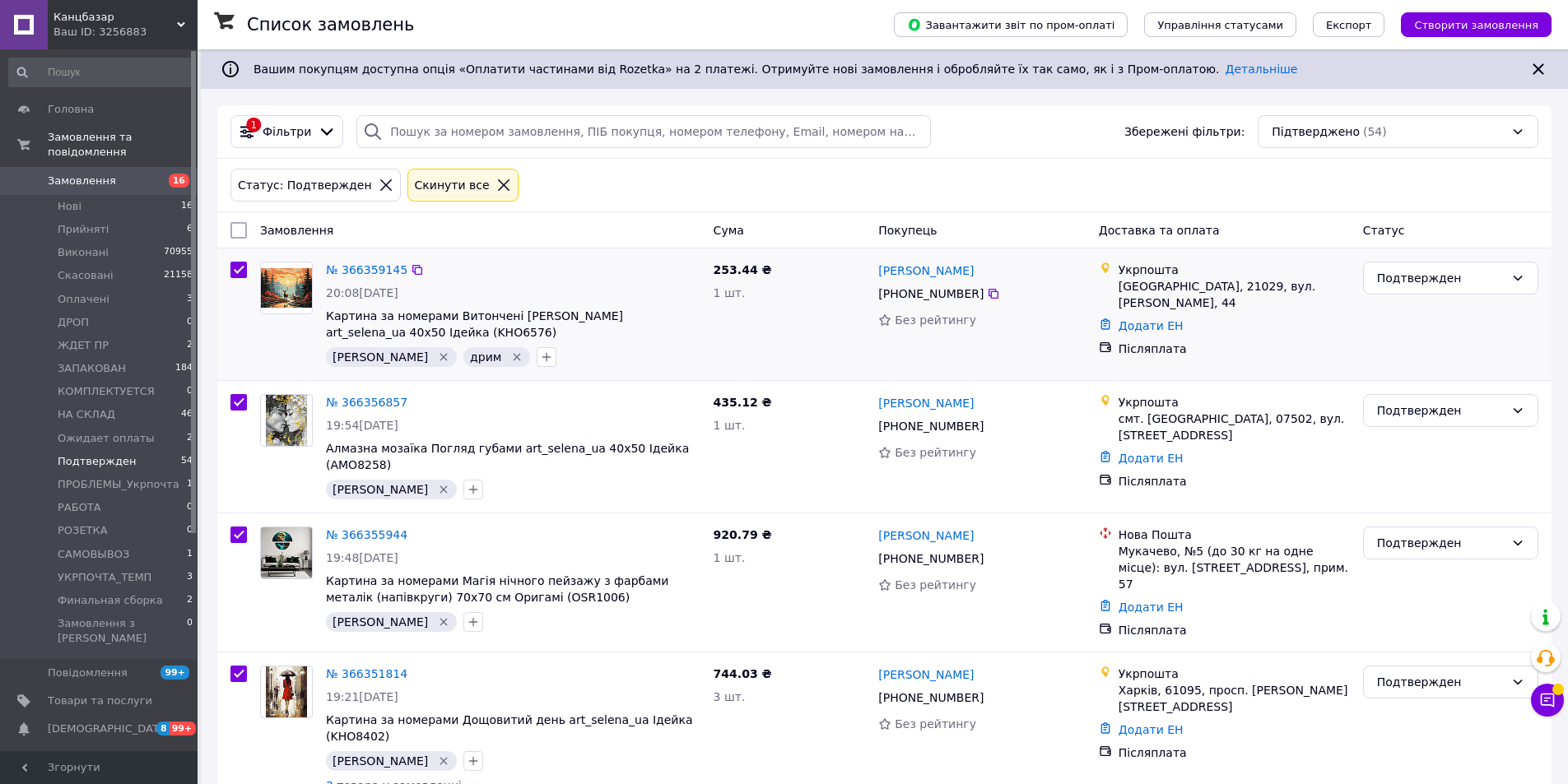
checkbox input "true"
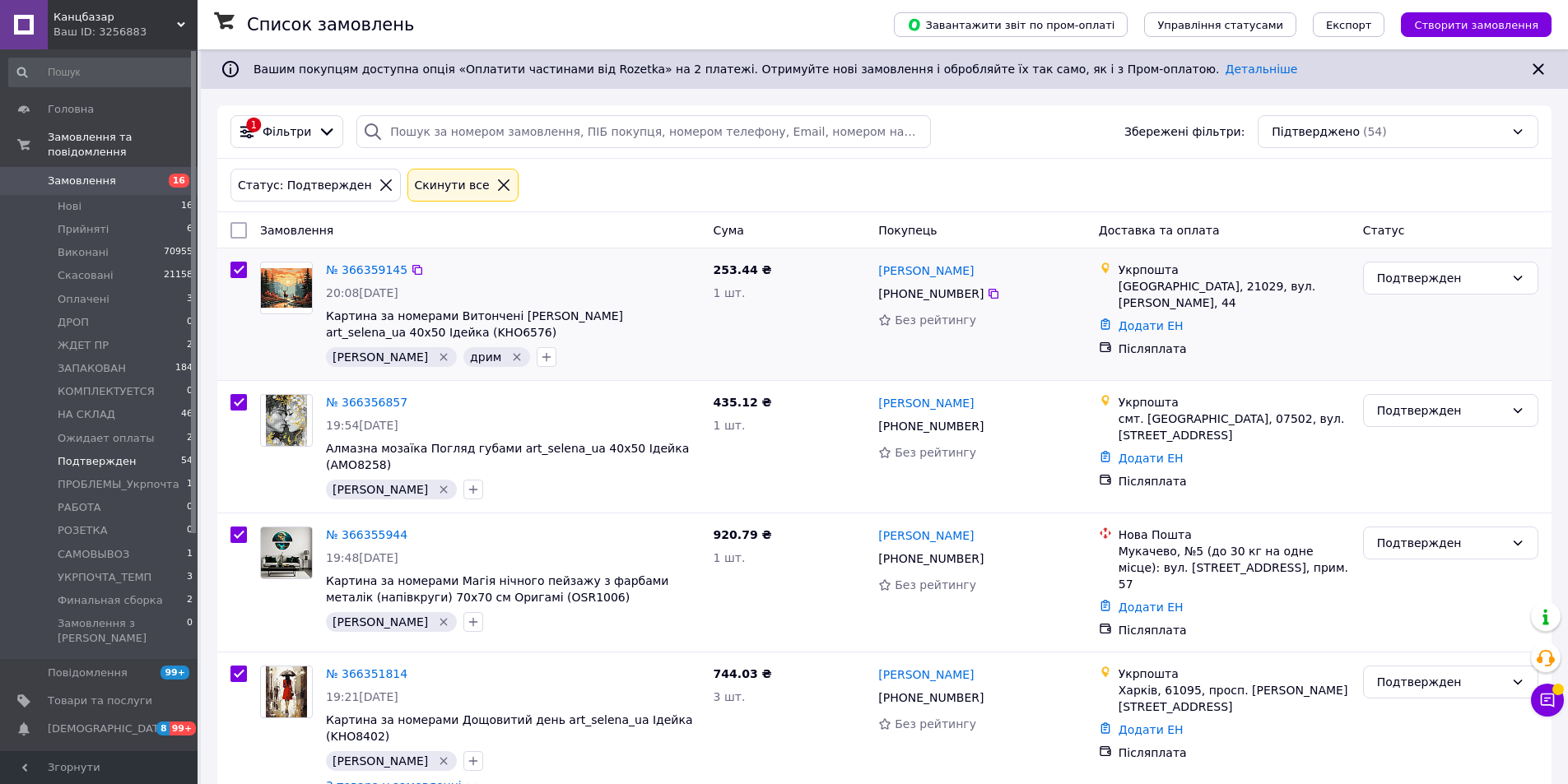
checkbox input "true"
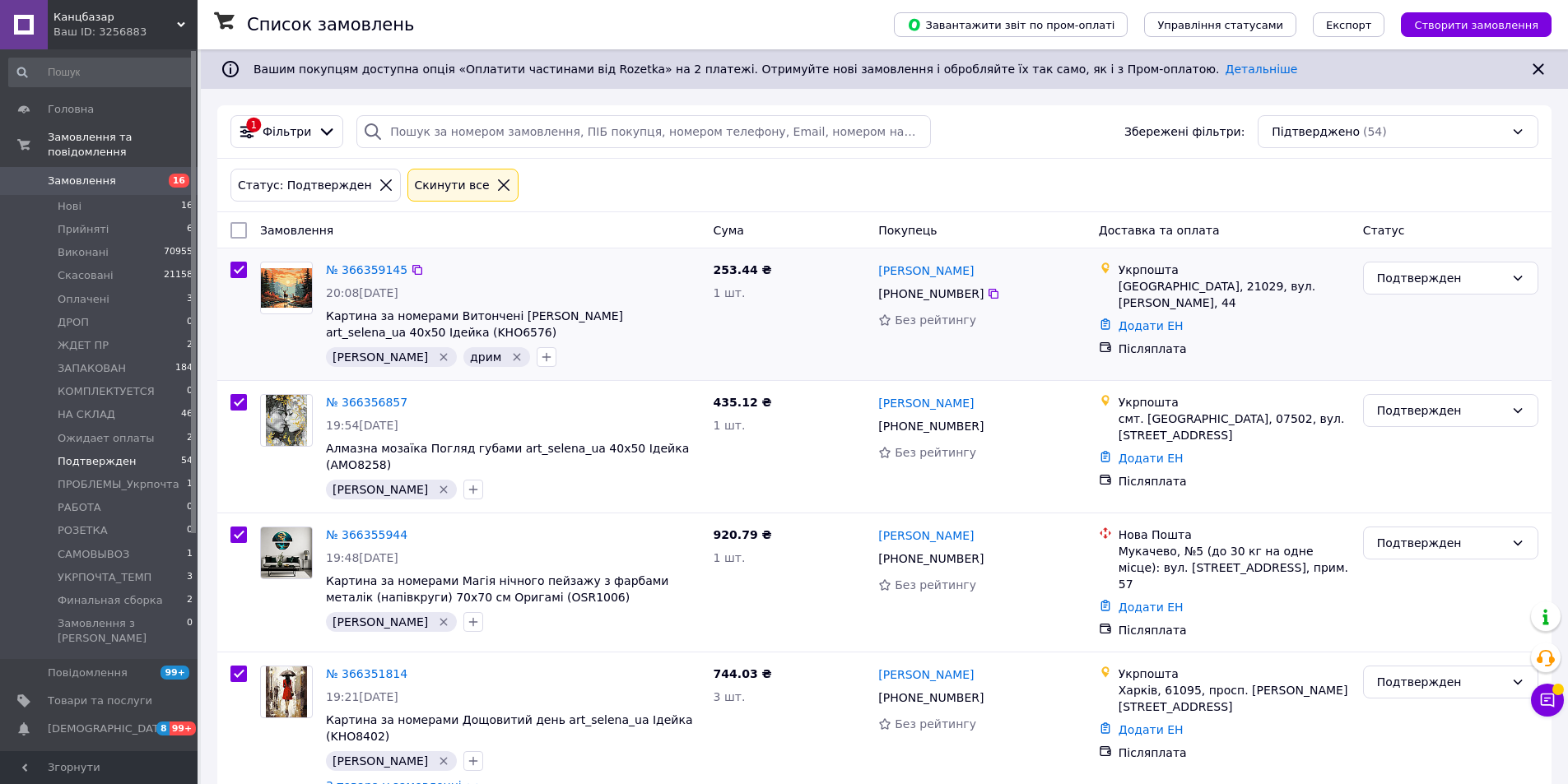
checkbox input "true"
click at [357, 238] on div "Дії для 54 замовлень" at bounding box center [310, 230] width 179 height 28
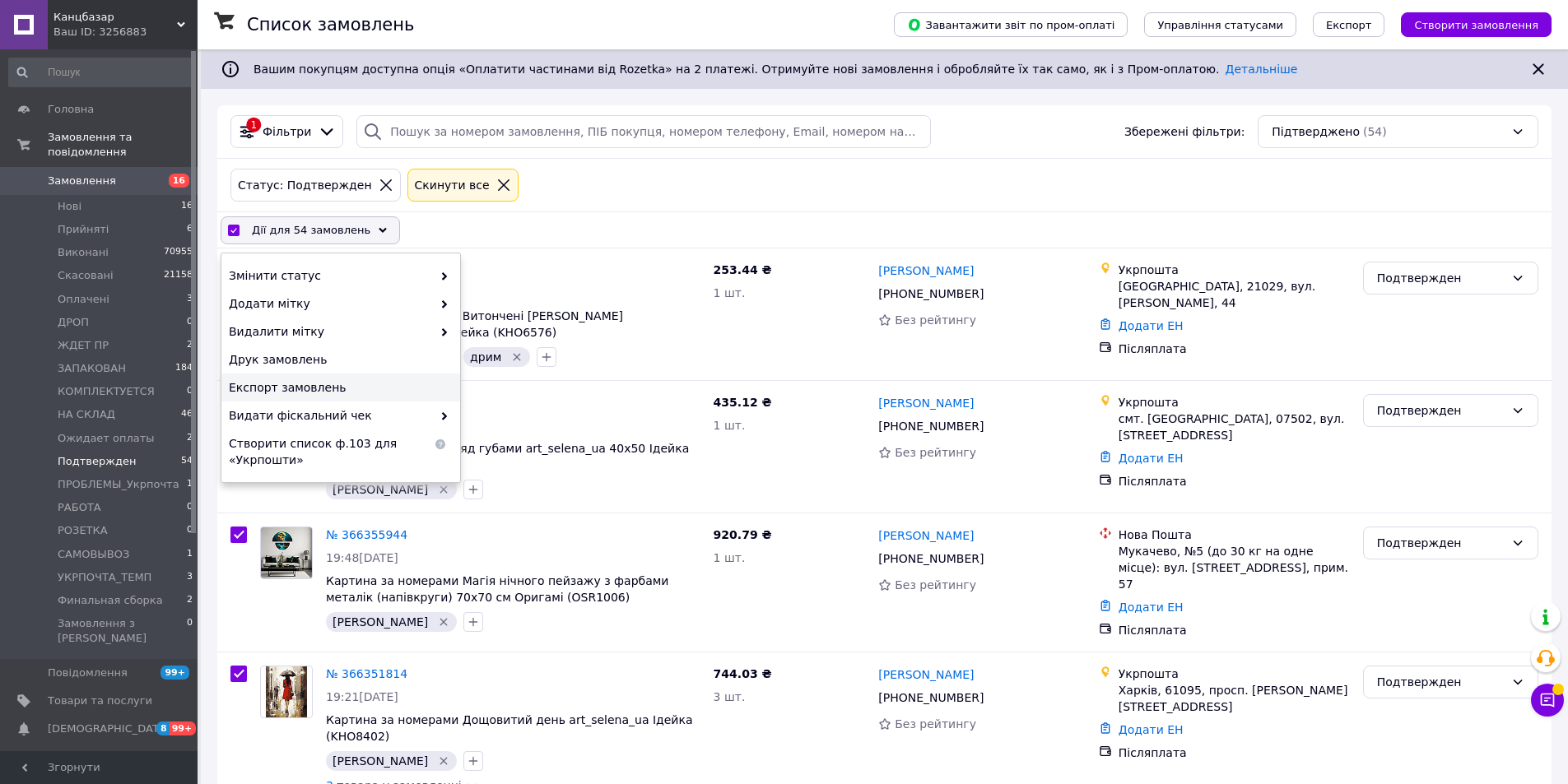
click at [396, 395] on span "Експорт замовлень" at bounding box center [339, 388] width 220 height 17
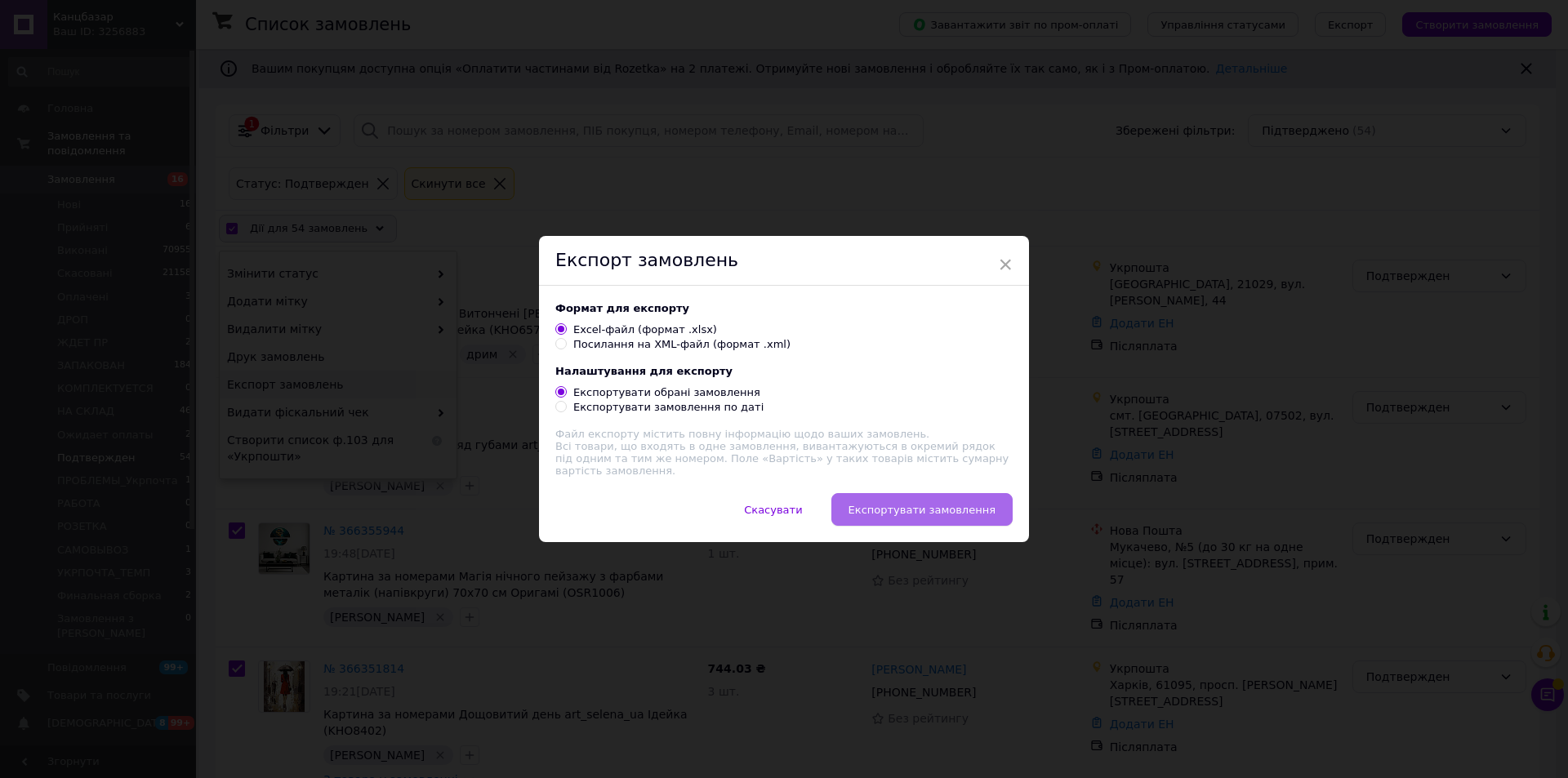
click at [914, 505] on span "Експортувати замовлення" at bounding box center [922, 510] width 147 height 12
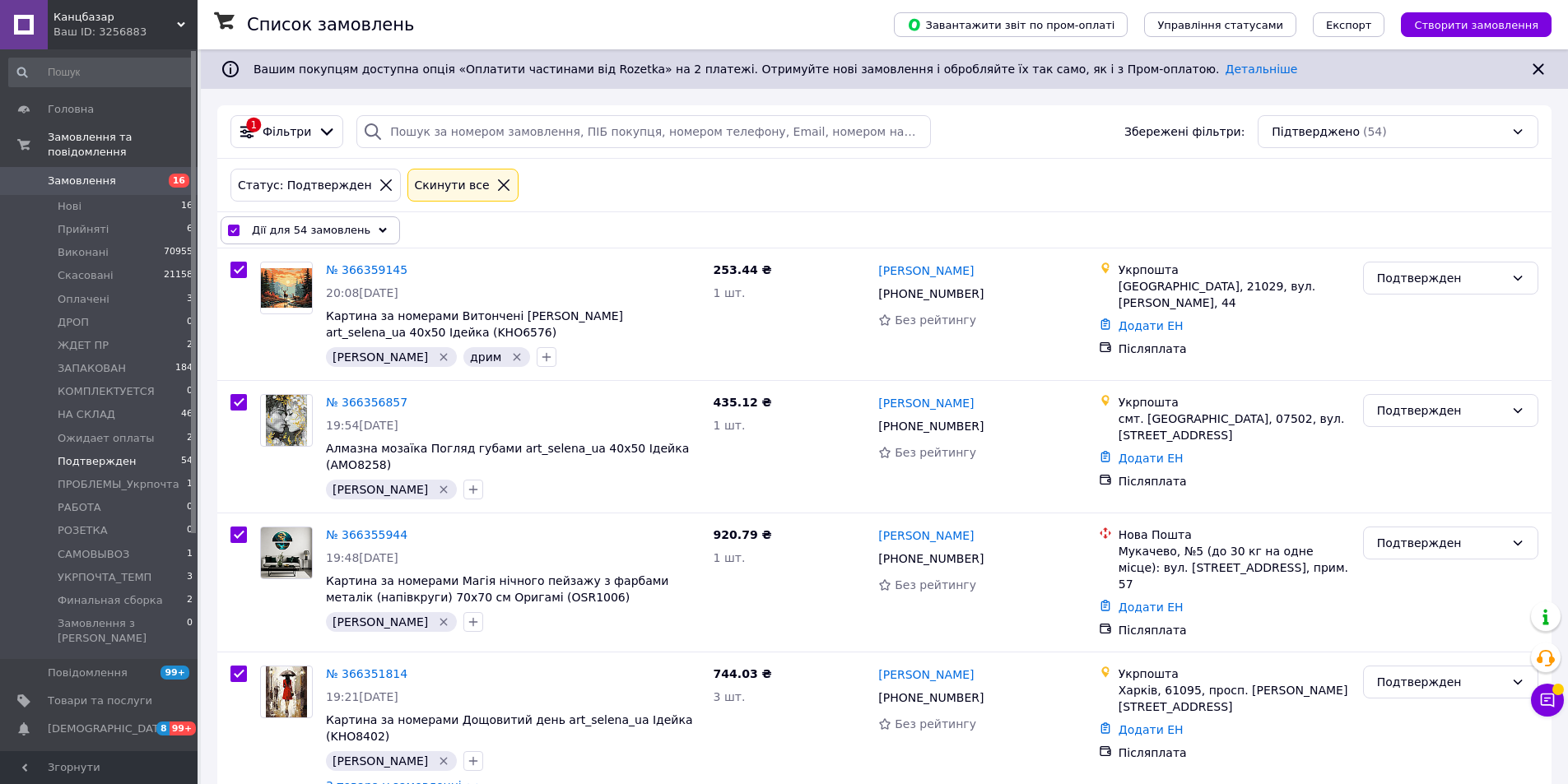
click at [315, 228] on span "Дії для 54 замовлень" at bounding box center [311, 231] width 118 height 17
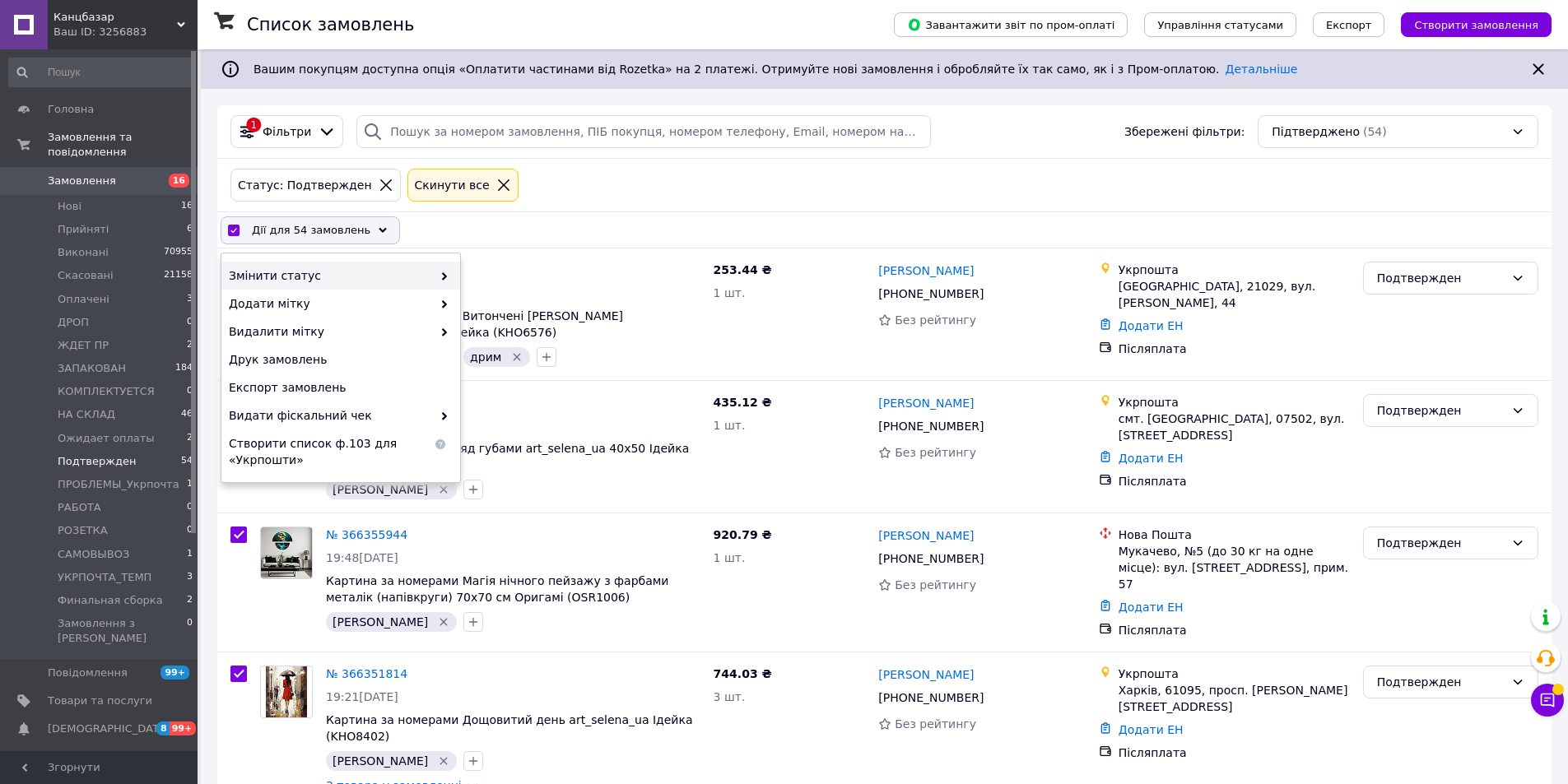
click at [361, 281] on span "Змінити статус" at bounding box center [331, 276] width 203 height 17
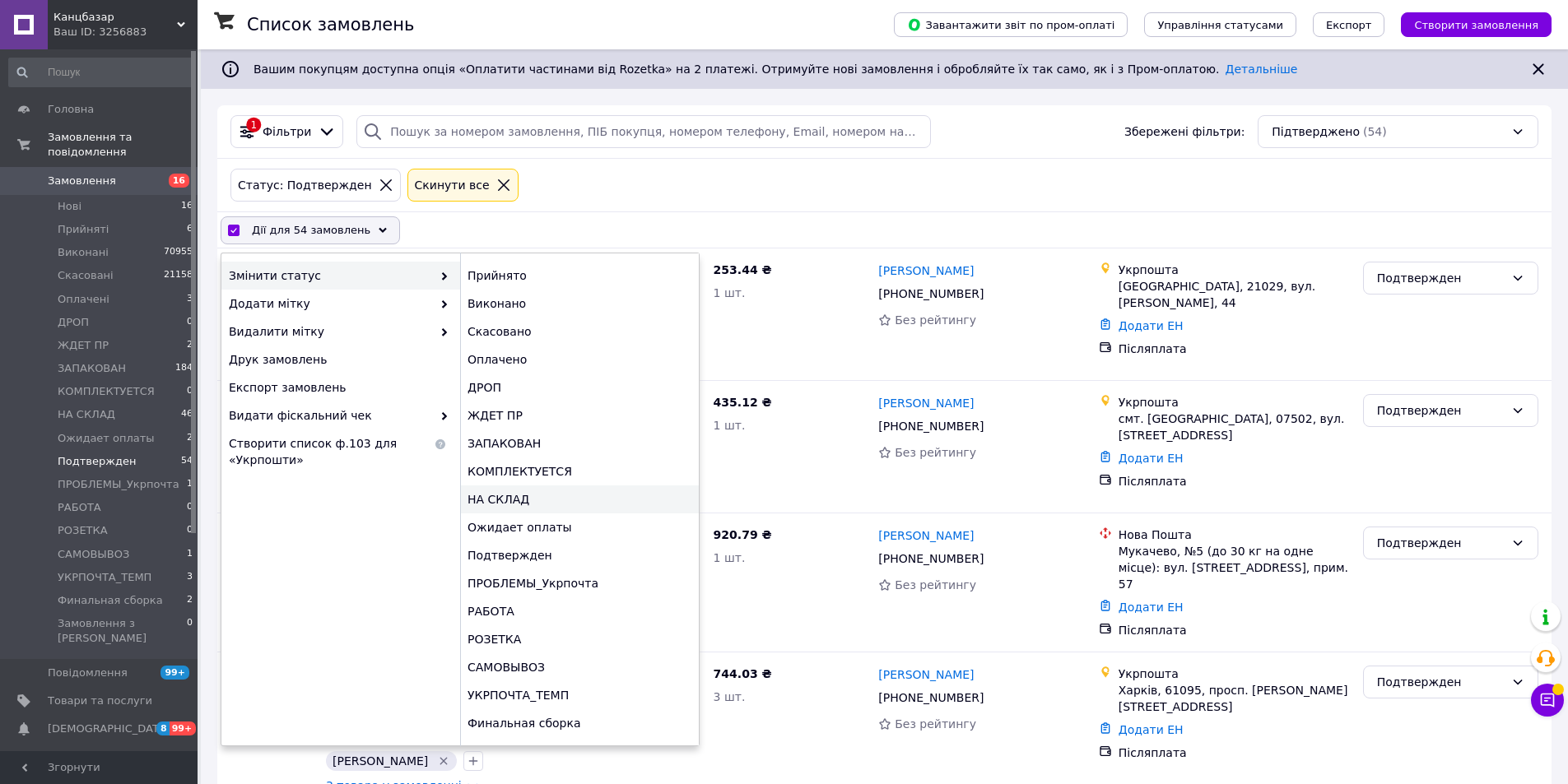
click at [519, 496] on div "НА СКЛАД" at bounding box center [580, 500] width 239 height 28
checkbox input "false"
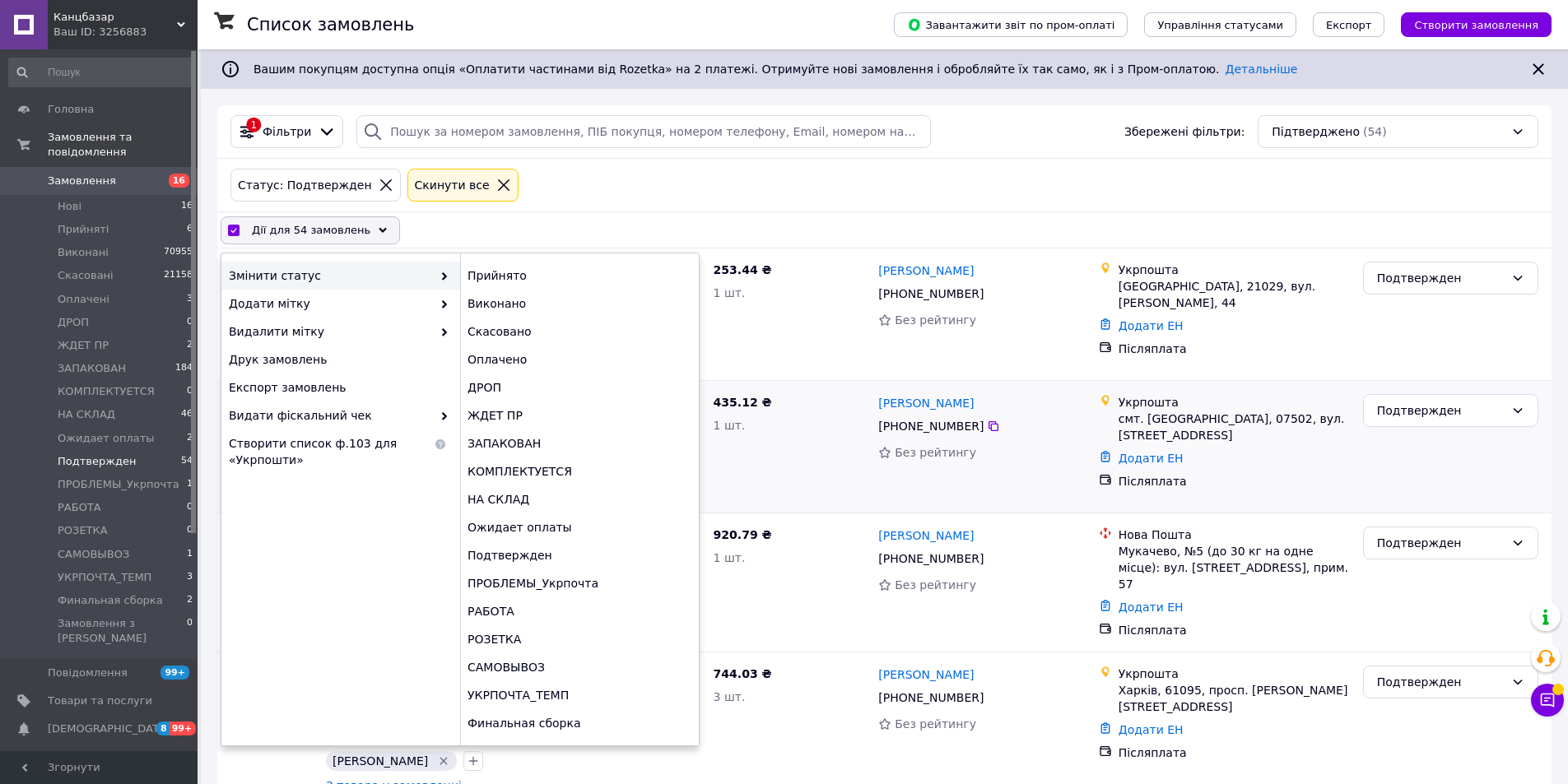
checkbox input "false"
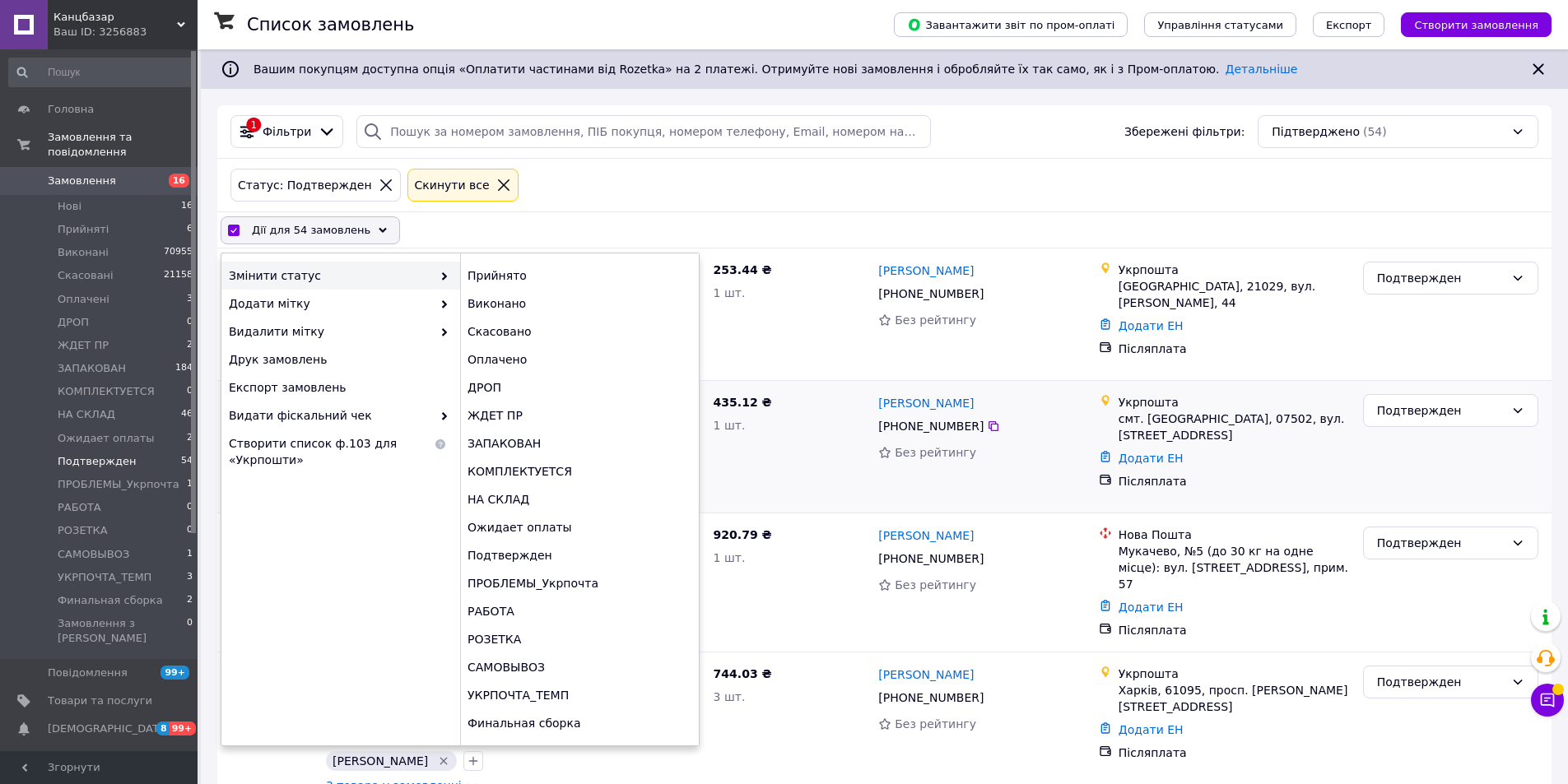
checkbox input "false"
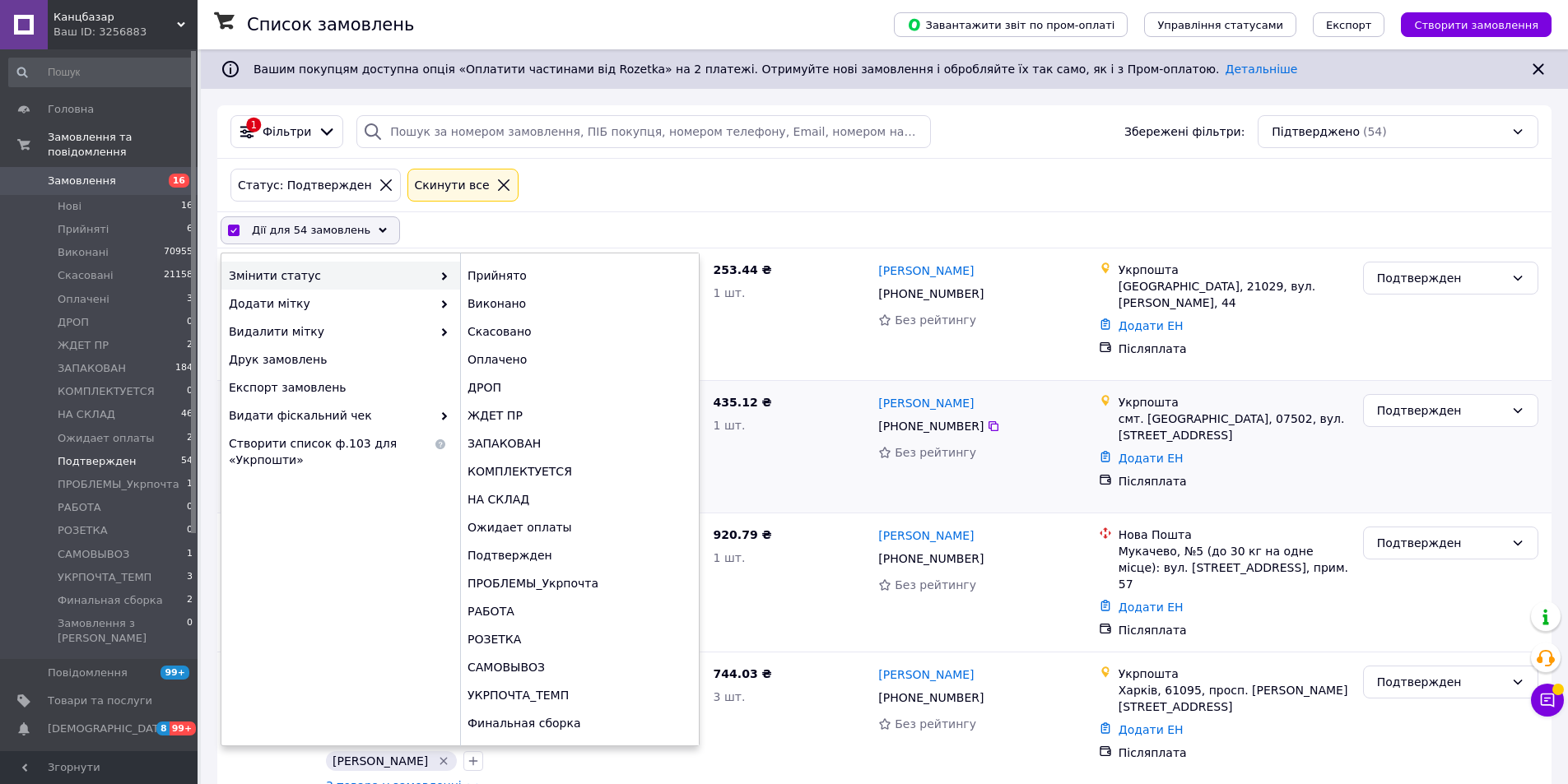
checkbox input "false"
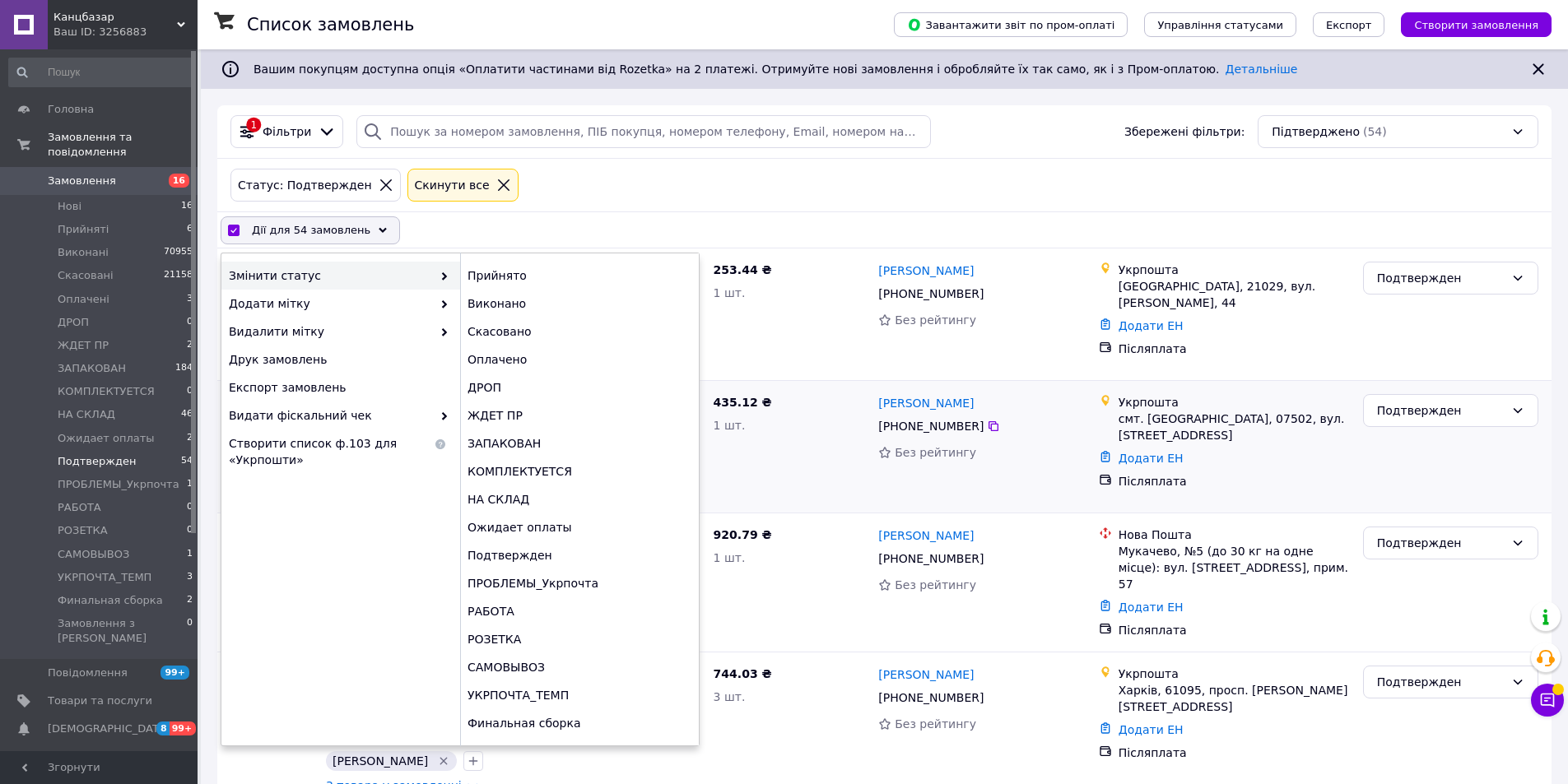
checkbox input "false"
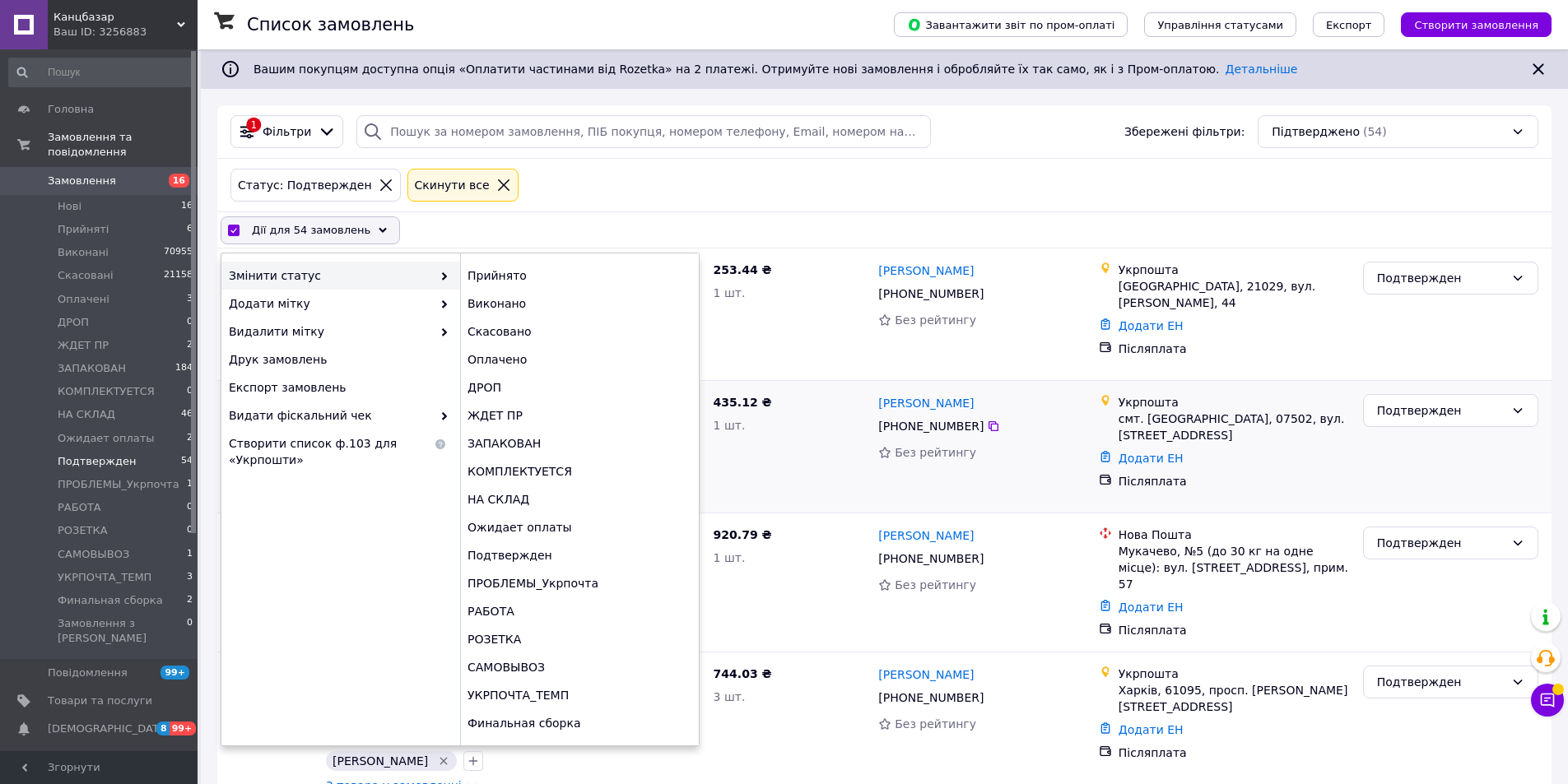
checkbox input "false"
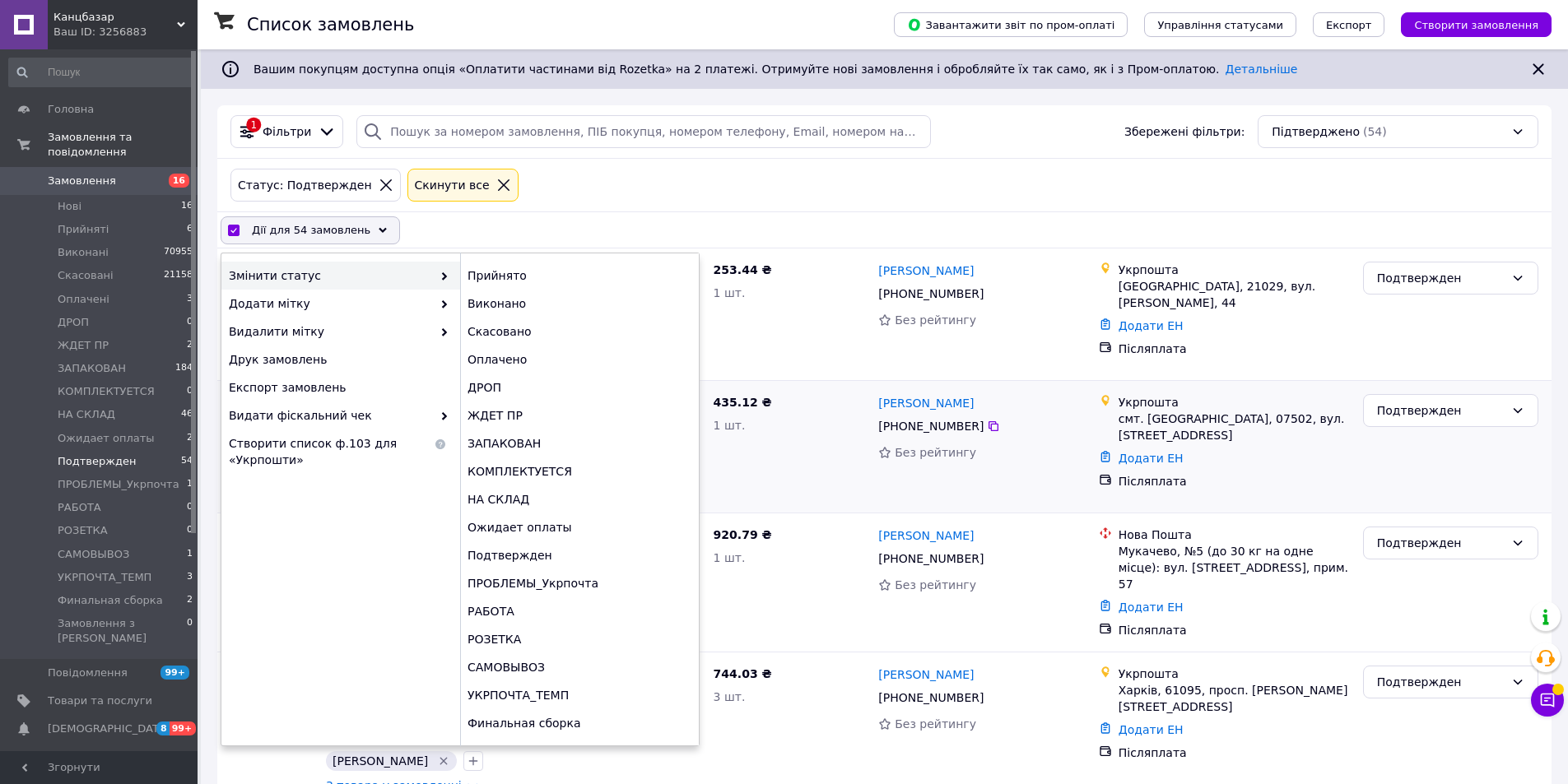
checkbox input "false"
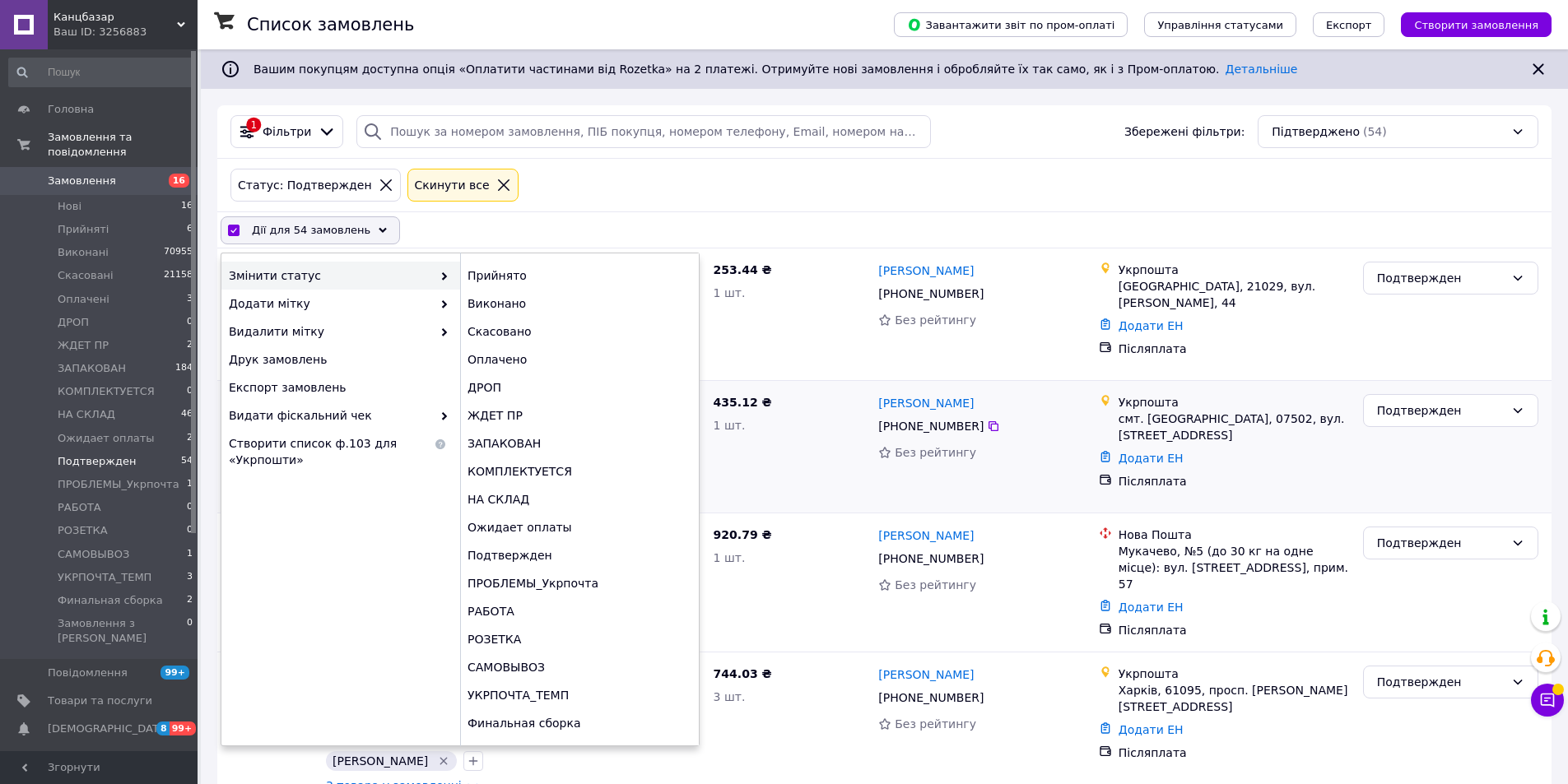
checkbox input "false"
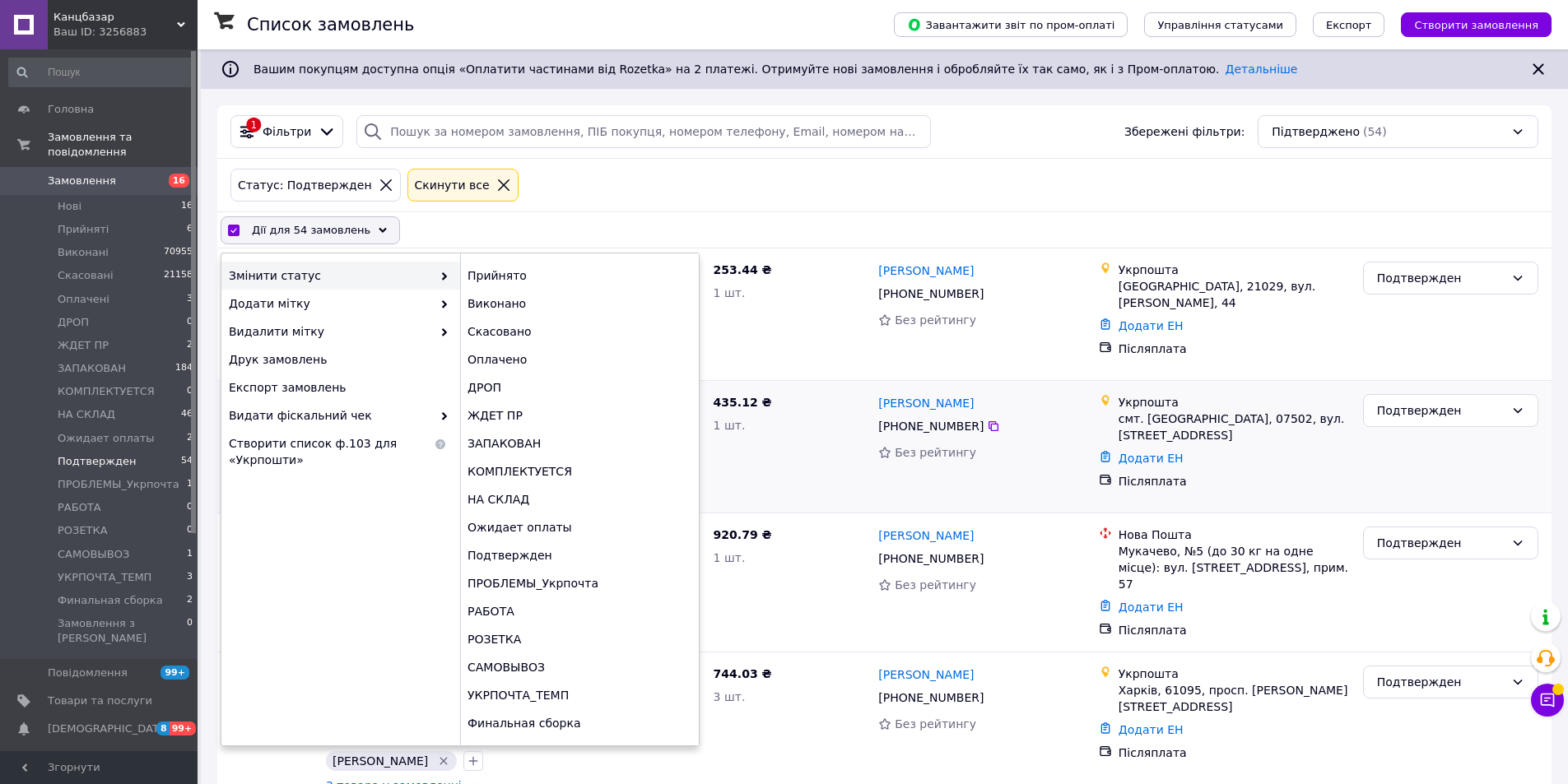
checkbox input "false"
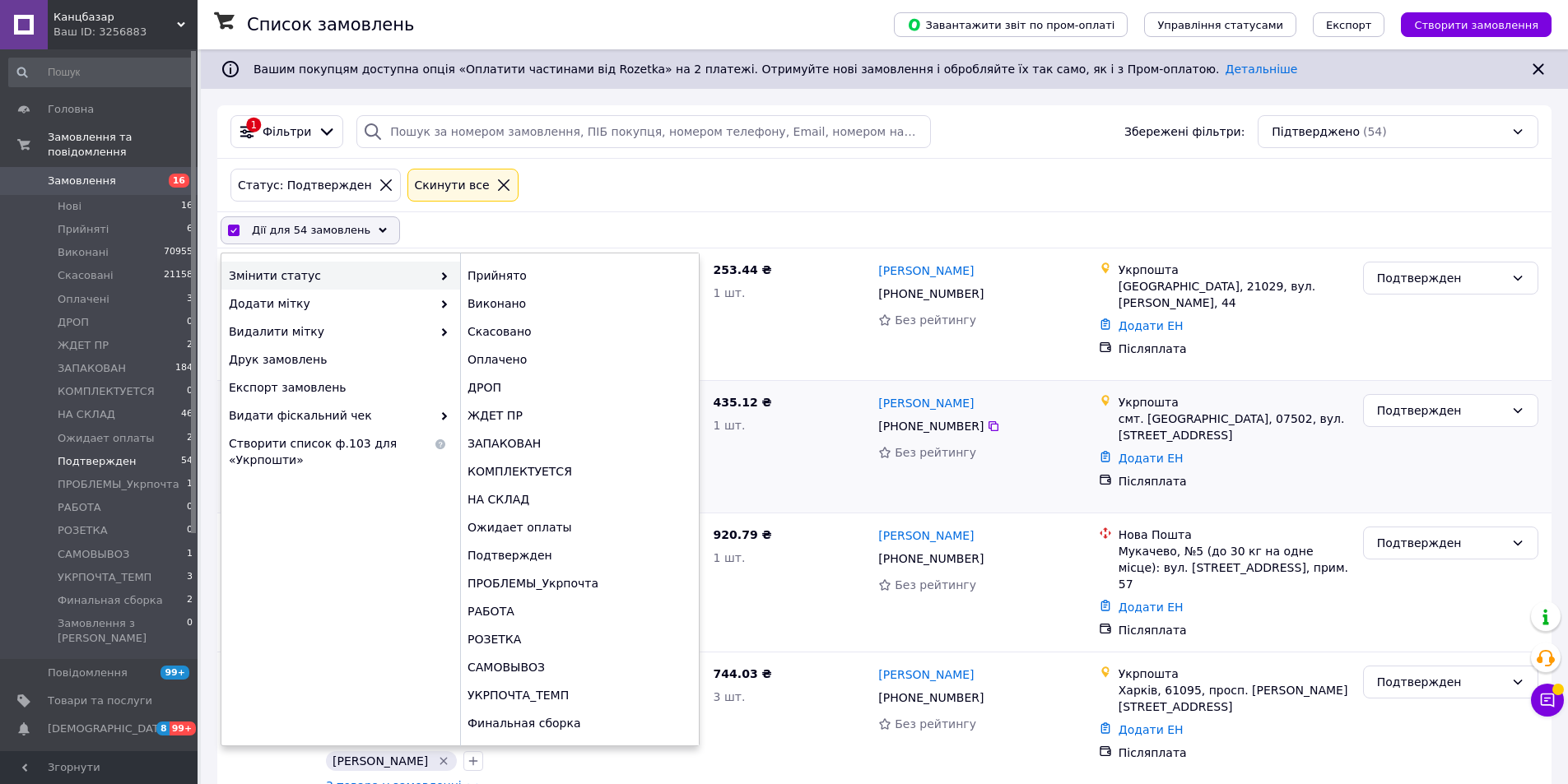
checkbox input "false"
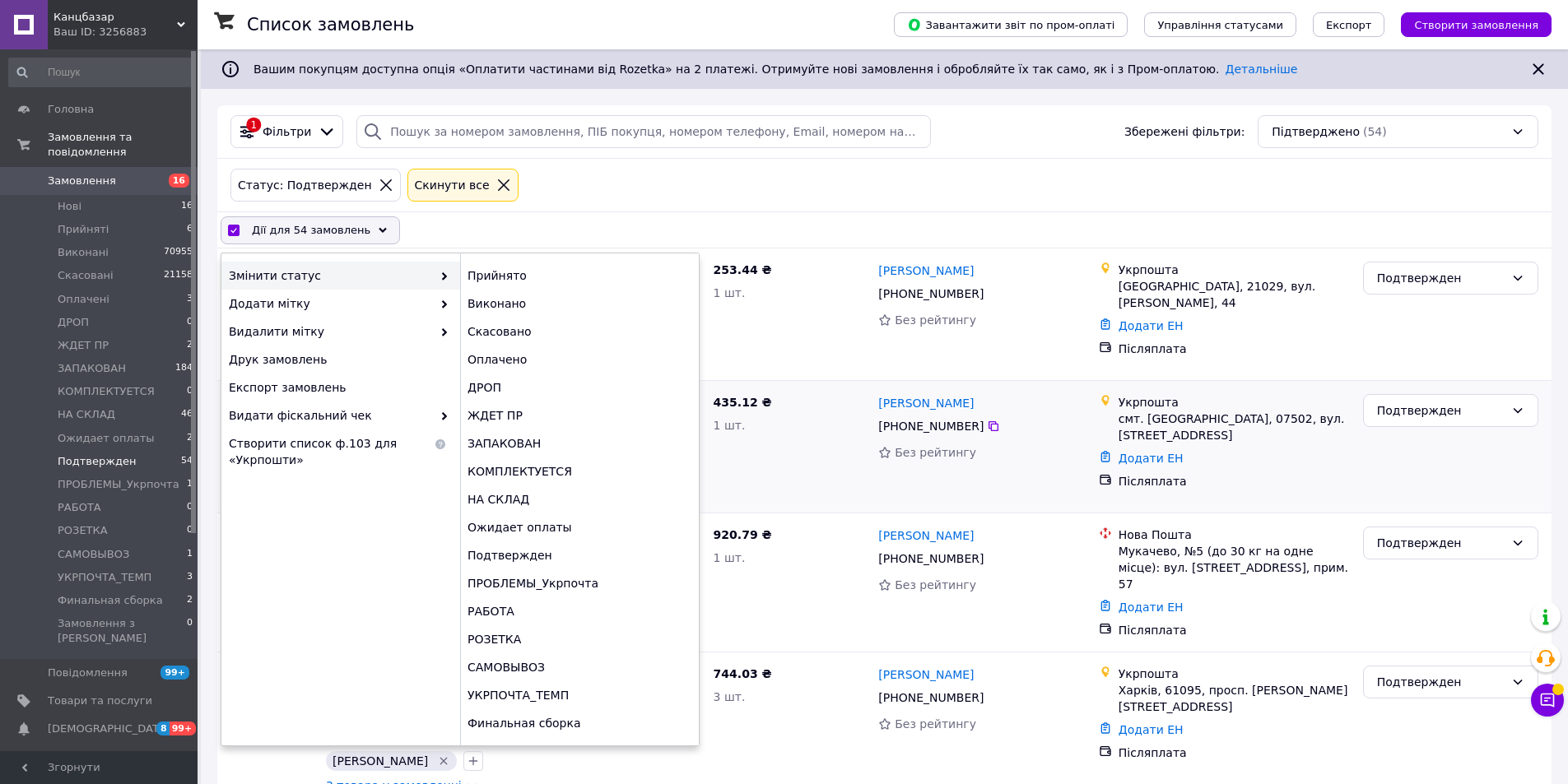
checkbox input "false"
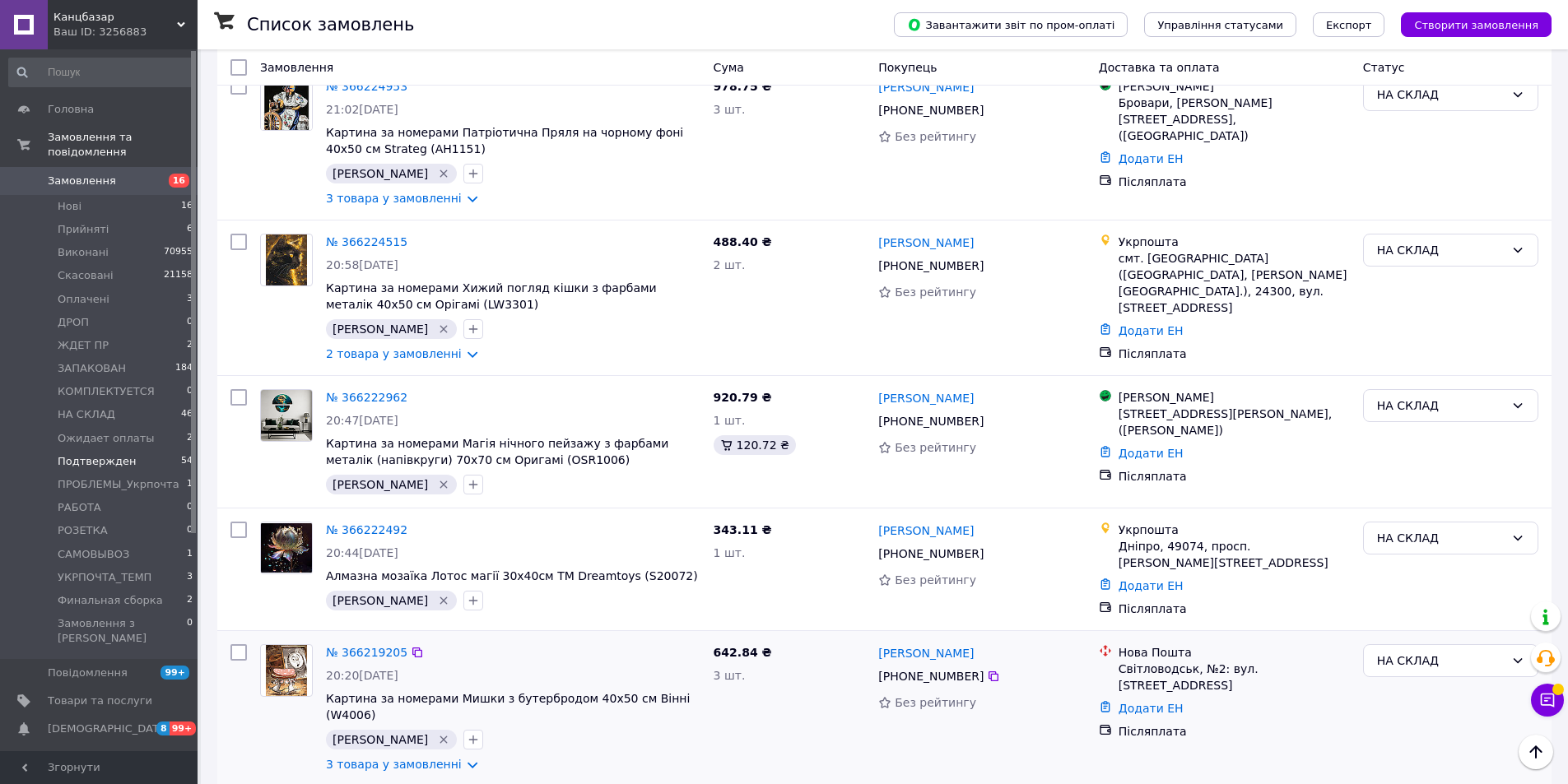
scroll to position [3538, 0]
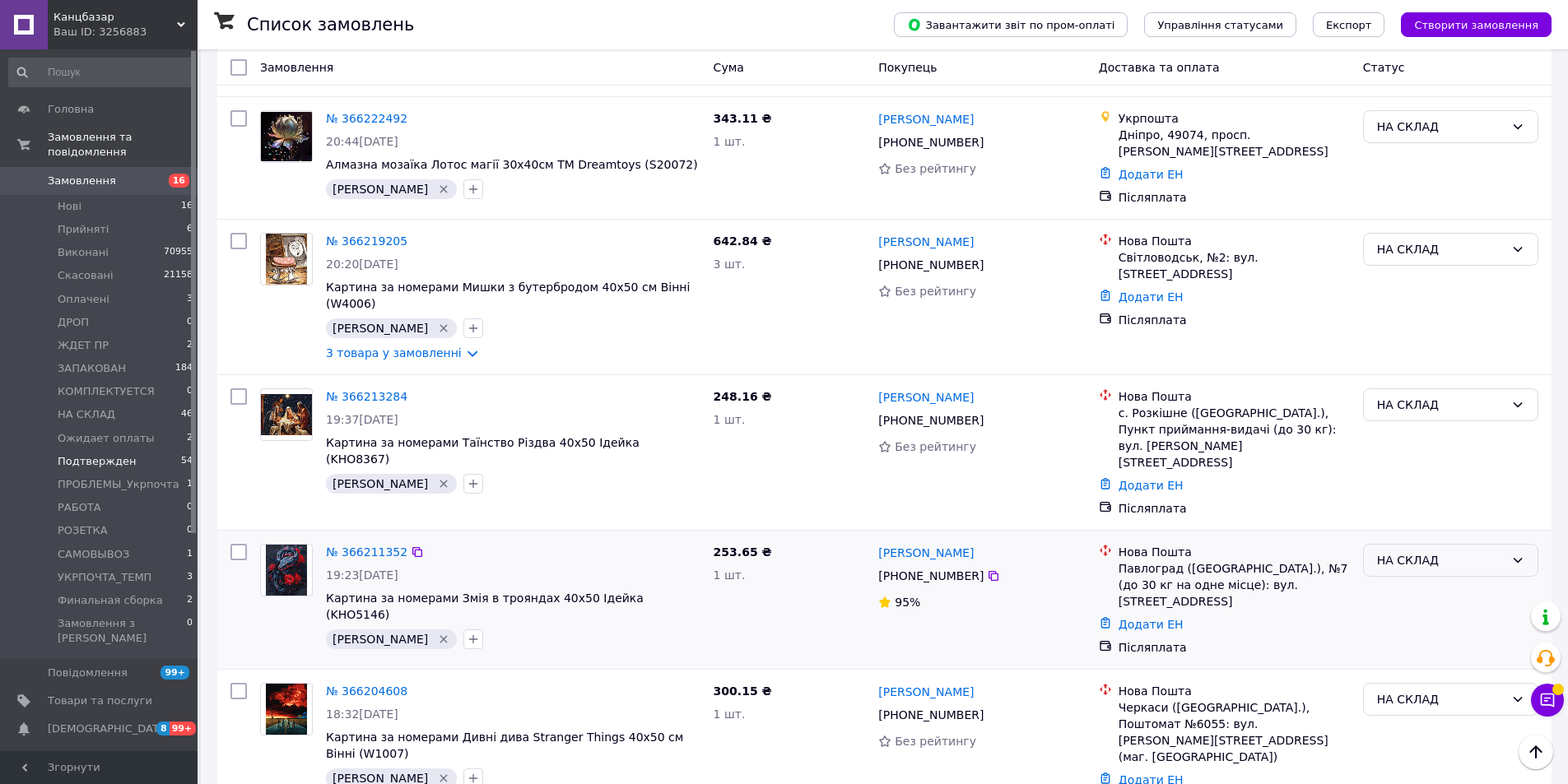
click at [1447, 551] on div "НА СКЛАД" at bounding box center [1441, 560] width 128 height 18
click at [1438, 535] on li "Финальная сборка" at bounding box center [1451, 537] width 174 height 30
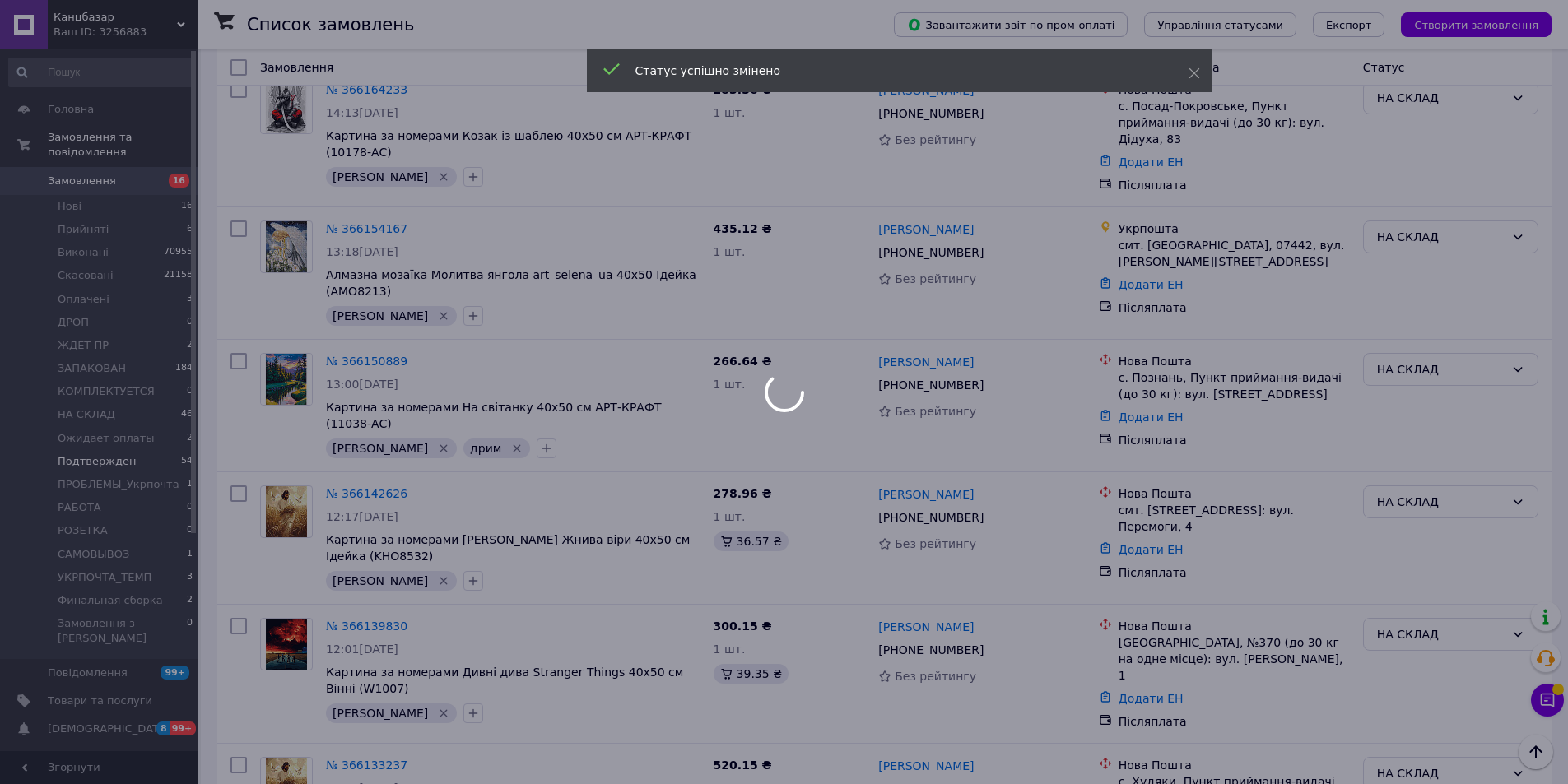
scroll to position [5266, 0]
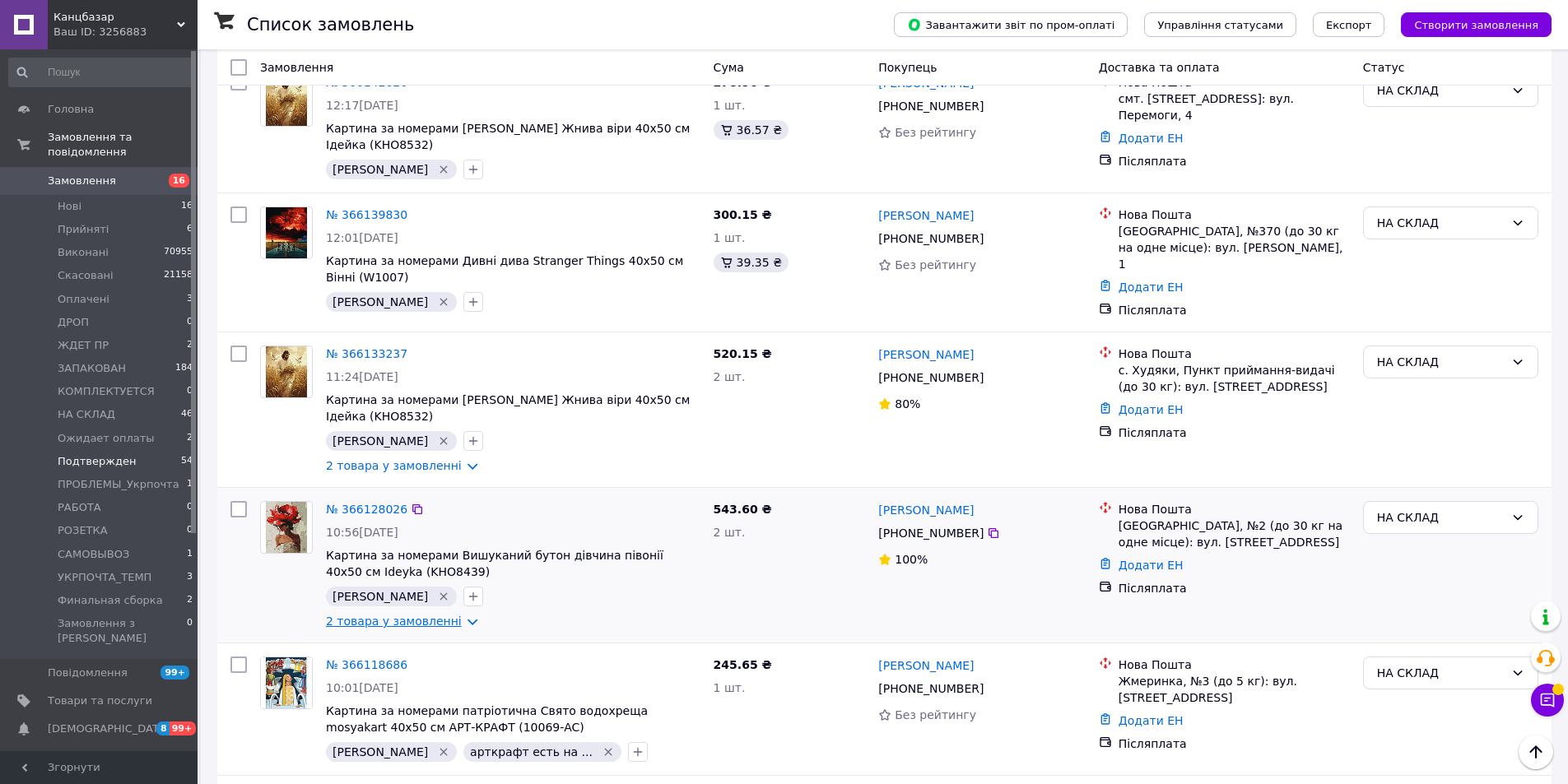
click at [451, 615] on link "2 товара у замовленні" at bounding box center [394, 622] width 136 height 13
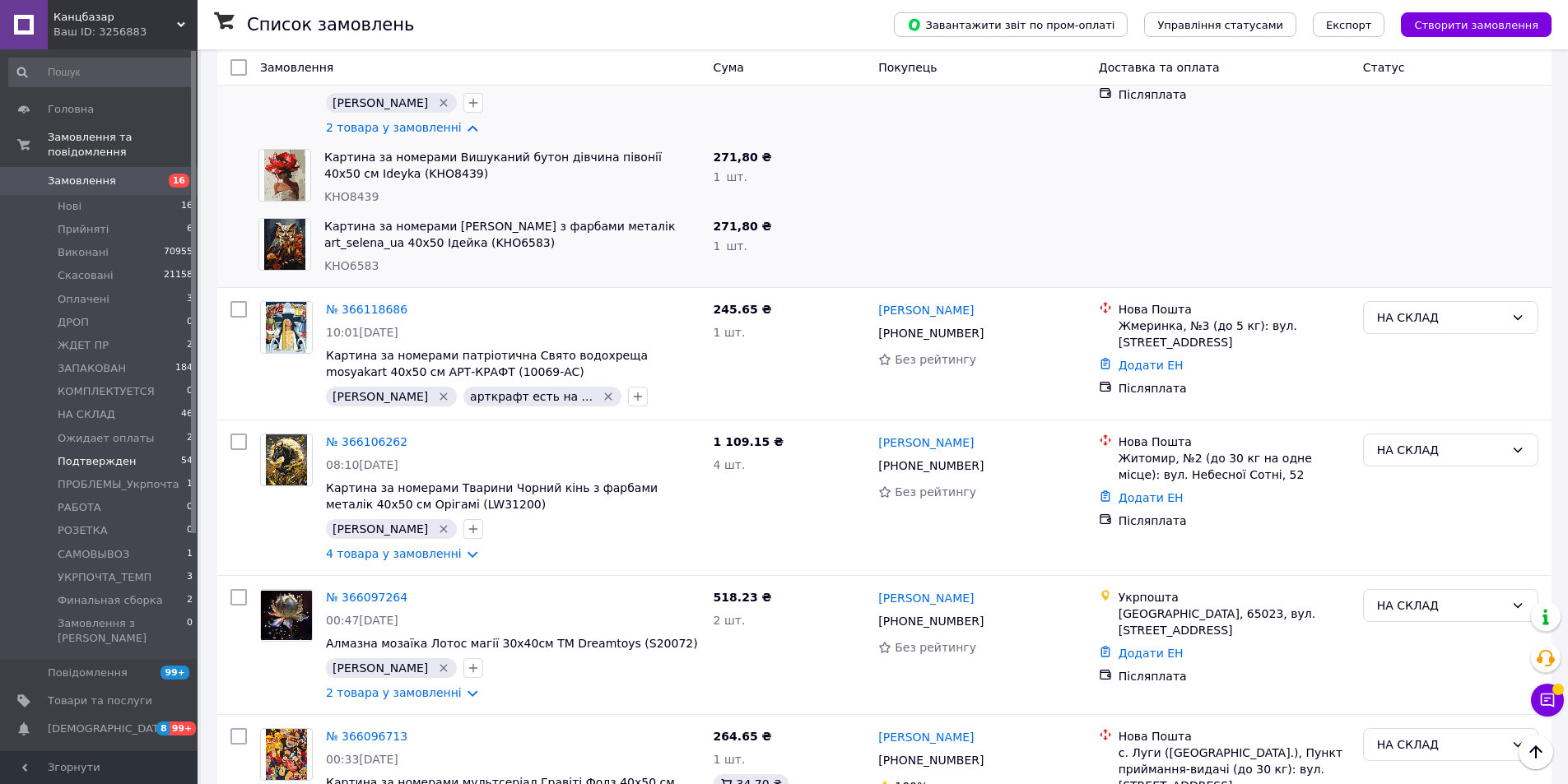
scroll to position [6171, 0]
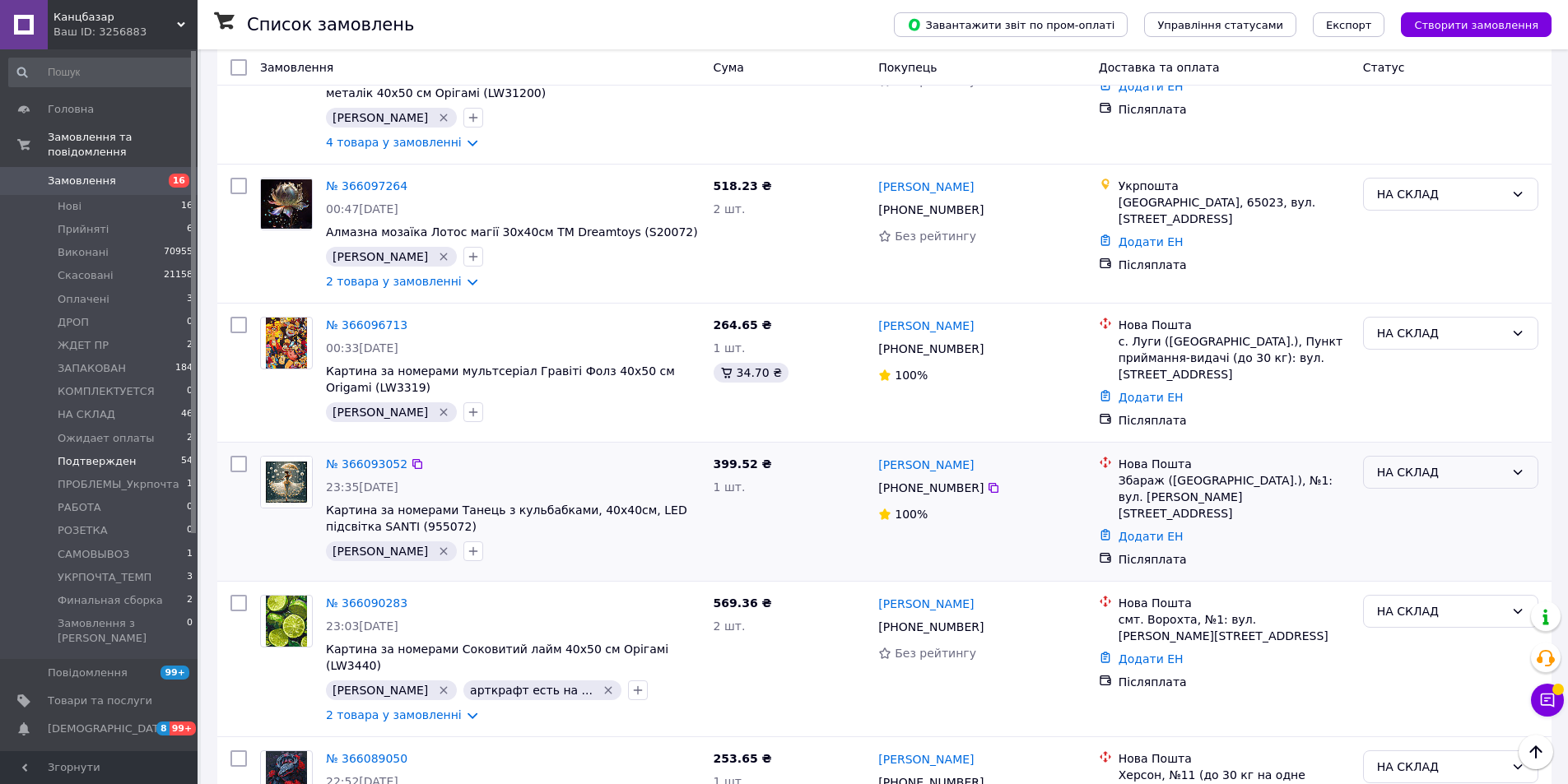
drag, startPoint x: 1394, startPoint y: 203, endPoint x: 1407, endPoint y: 209, distance: 14.3
click at [1395, 463] on div "НА СКЛАД" at bounding box center [1441, 471] width 128 height 18
click at [1428, 355] on li "Финальная сборка" at bounding box center [1451, 359] width 174 height 30
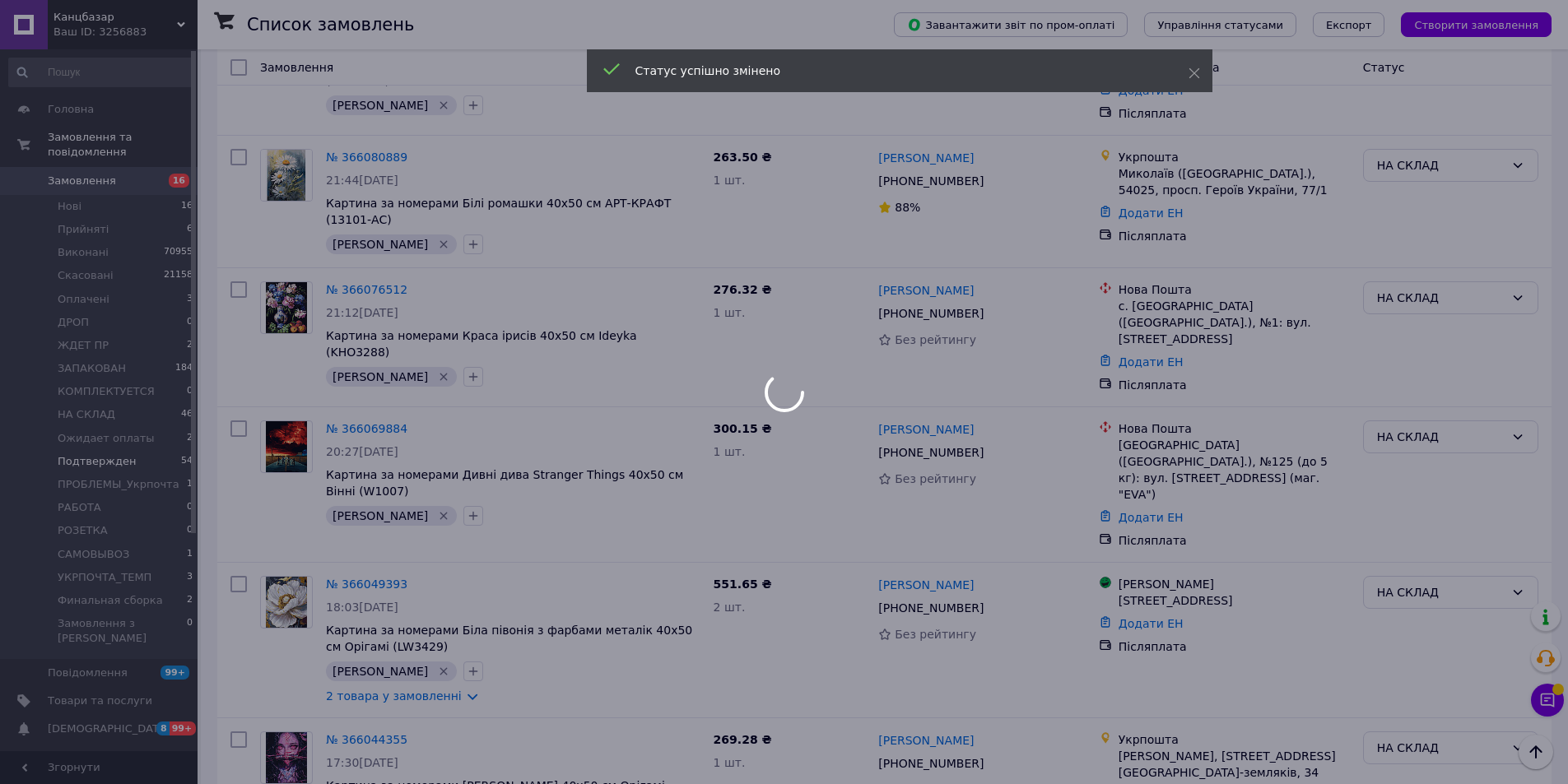
scroll to position [7000, 0]
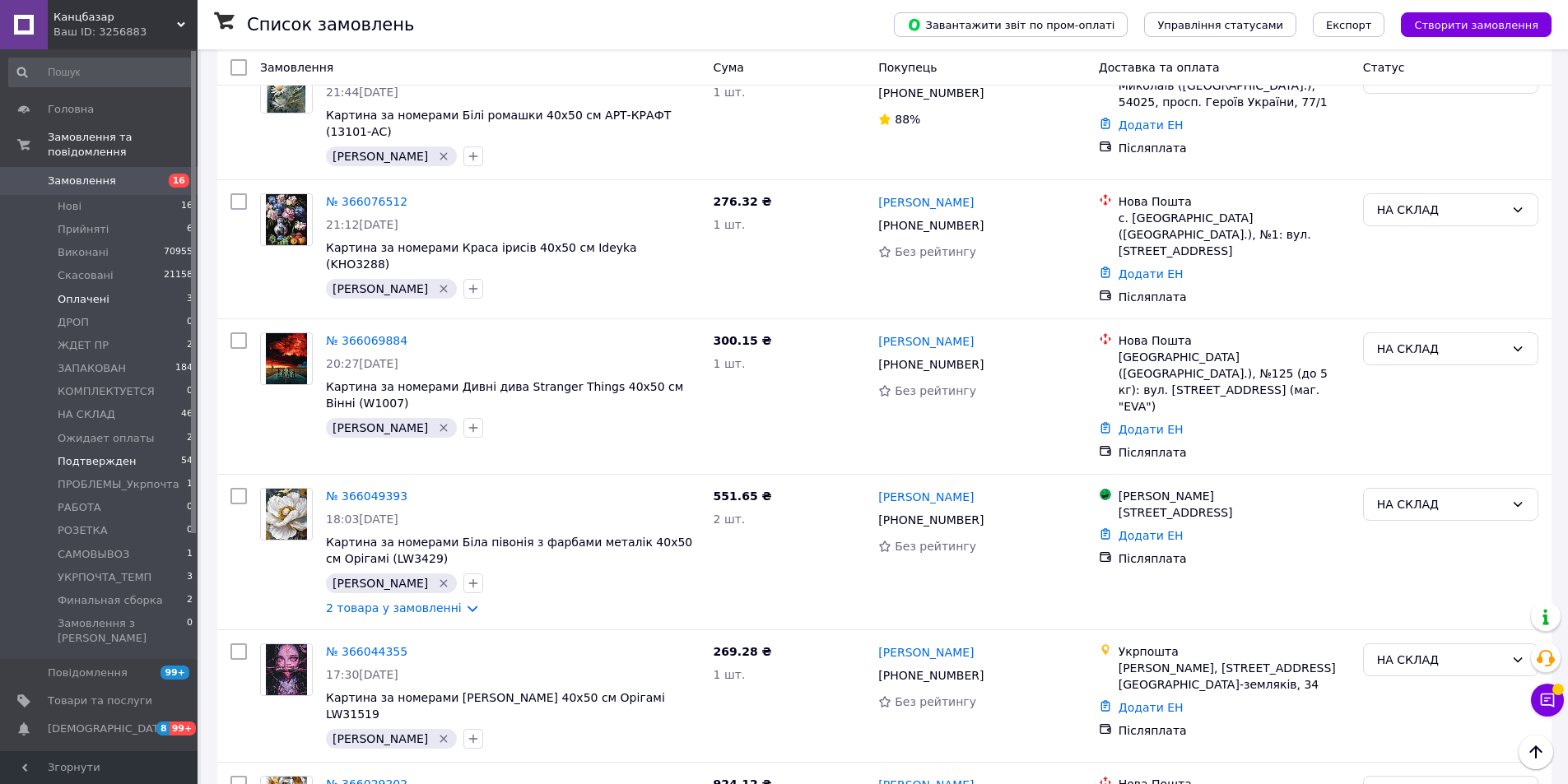
click at [120, 288] on li "Оплачені 3" at bounding box center [101, 300] width 203 height 23
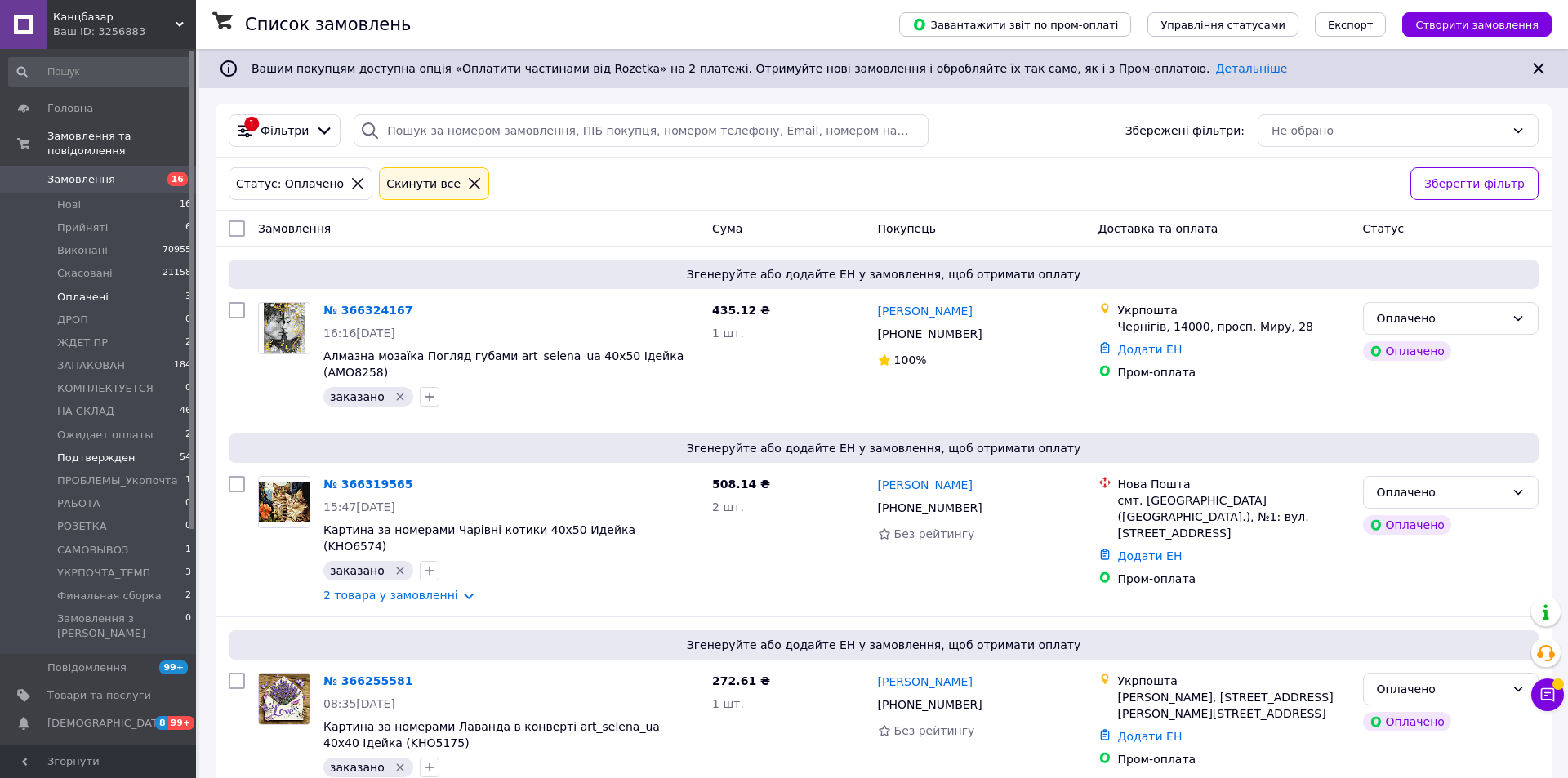
click at [129, 446] on li "Подтвержден 54" at bounding box center [101, 457] width 201 height 23
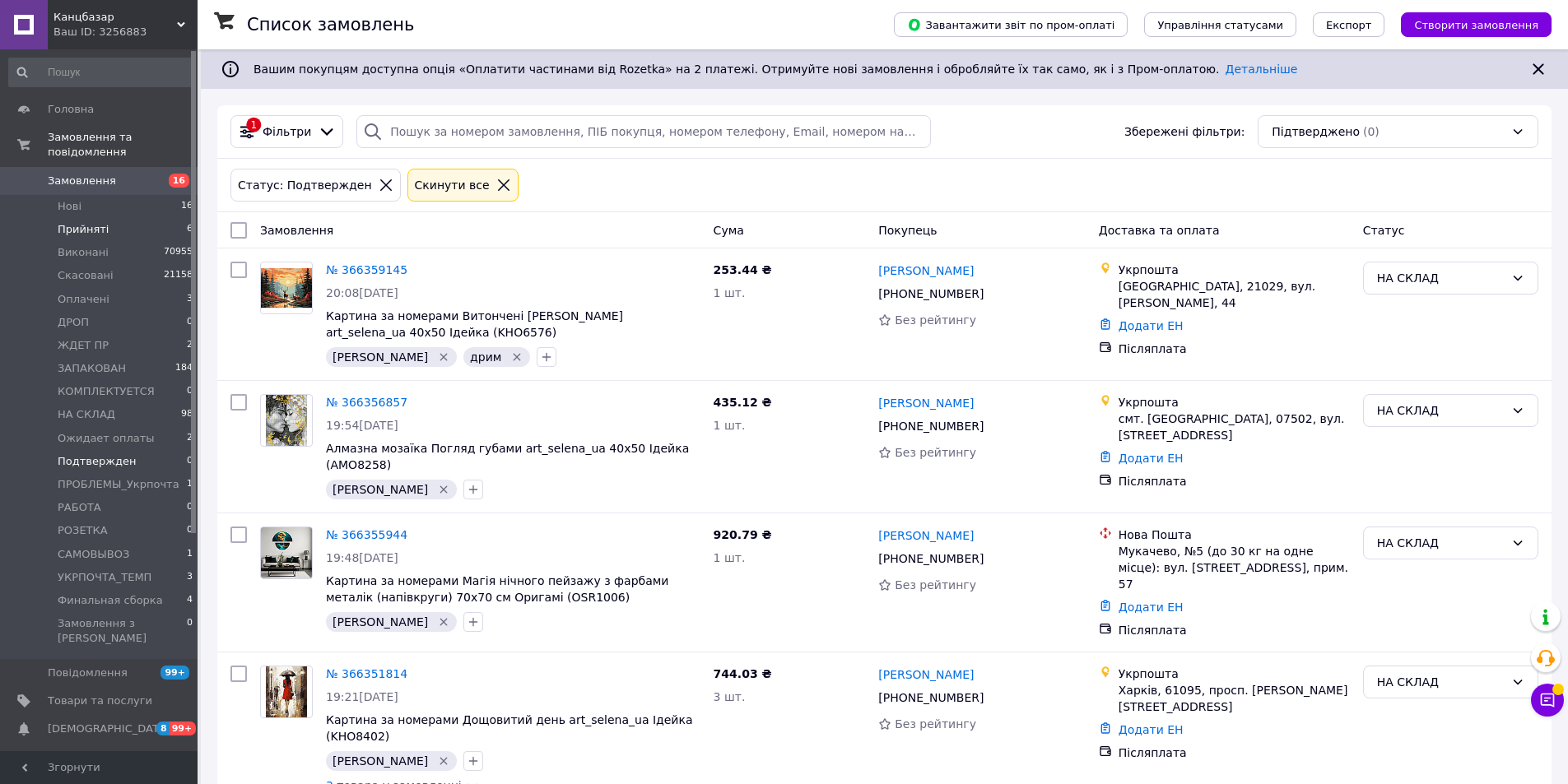
click at [110, 220] on li "Прийняті 6" at bounding box center [101, 229] width 203 height 23
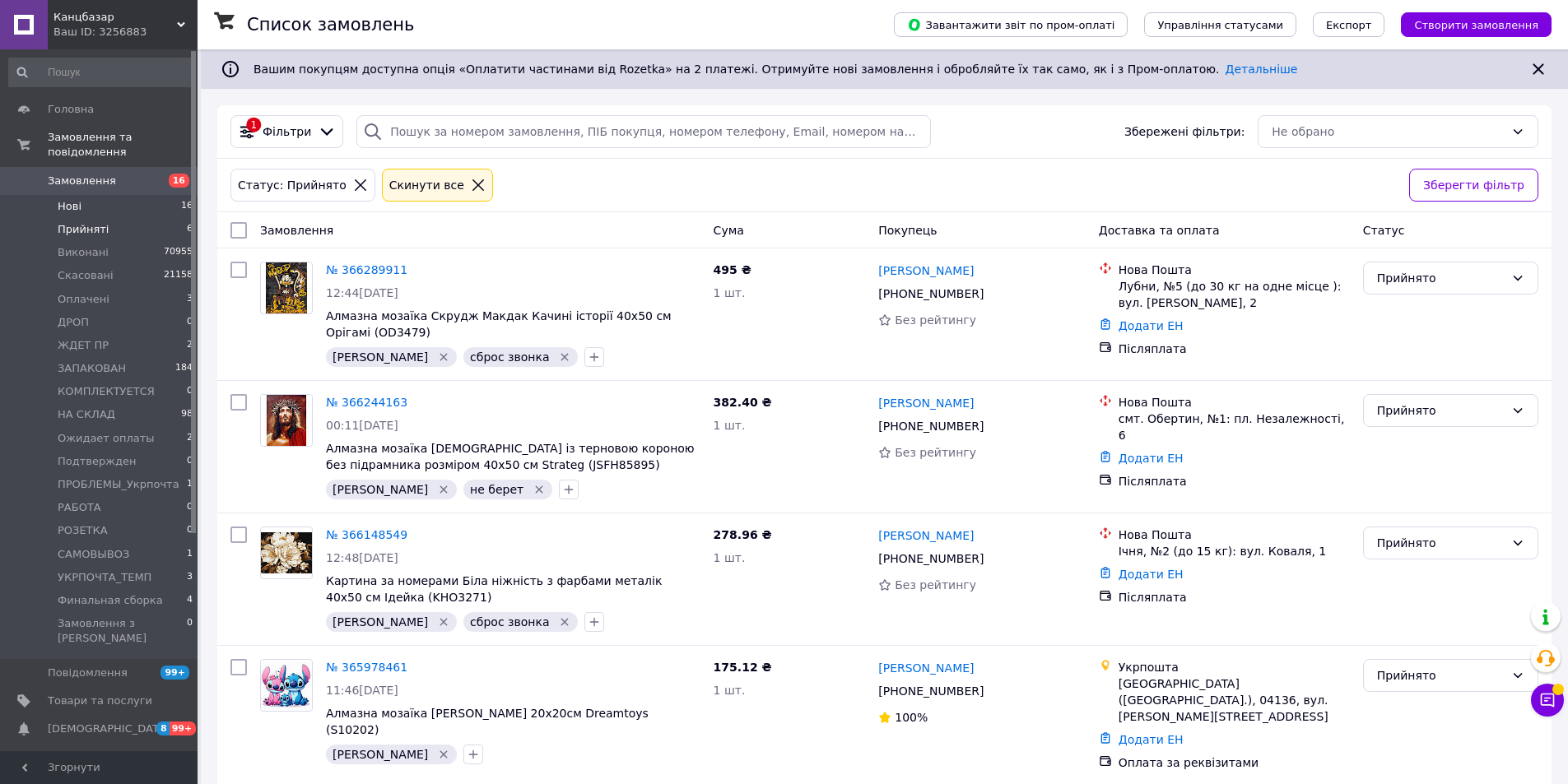
click at [96, 195] on li "Нові 16" at bounding box center [101, 207] width 203 height 23
